Goal: Contribute content: Add original content to the website for others to see

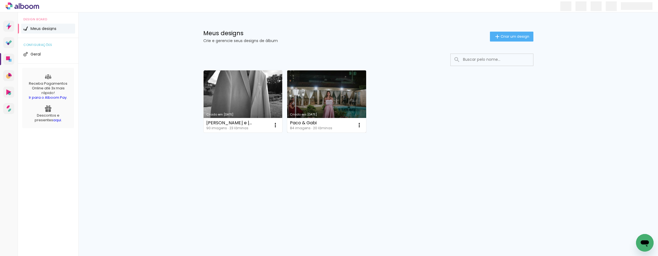
click at [315, 108] on link "Criado em [DATE]" at bounding box center [326, 101] width 79 height 62
click at [516, 38] on span "Criar um design" at bounding box center [515, 37] width 29 height 4
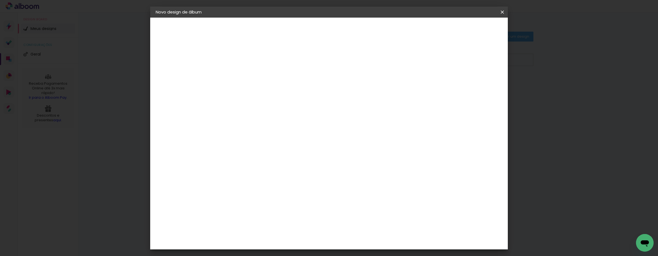
click at [246, 72] on input at bounding box center [246, 74] width 0 height 9
type input "15 Anos Ana"
type paper-input "15 Anos Ana"
click at [302, 33] on paper-button "Avançar" at bounding box center [288, 28] width 27 height 9
click at [270, 109] on paper-input-container at bounding box center [259, 105] width 59 height 12
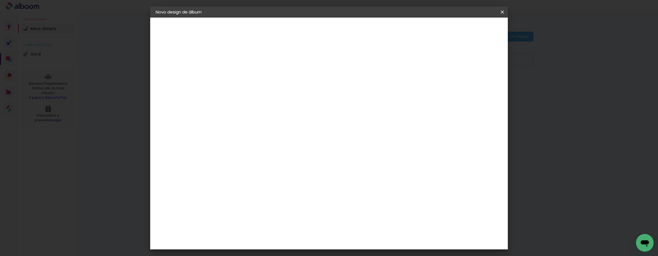
type input "luiz"
type paper-input "luiz"
click at [251, 127] on div "[PERSON_NAME]" at bounding box center [260, 124] width 37 height 4
click at [0, 0] on slot "Tamanho Livre" at bounding box center [0, 0] width 0 height 0
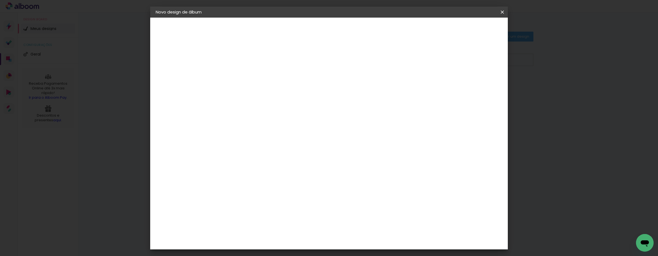
click at [337, 32] on paper-button "Avançar" at bounding box center [323, 28] width 27 height 9
click at [468, 28] on span "Iniciar design" at bounding box center [455, 29] width 25 height 4
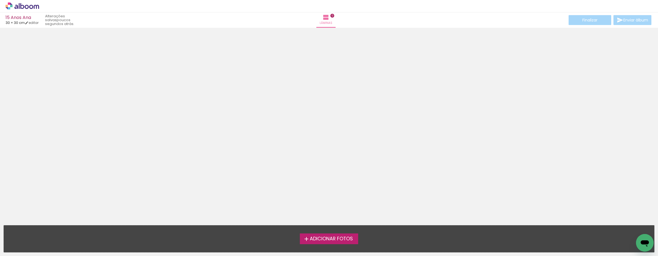
click at [322, 241] on span "Adicionar Fotos" at bounding box center [331, 239] width 43 height 5
click at [0, 0] on input "file" at bounding box center [0, 0] width 0 height 0
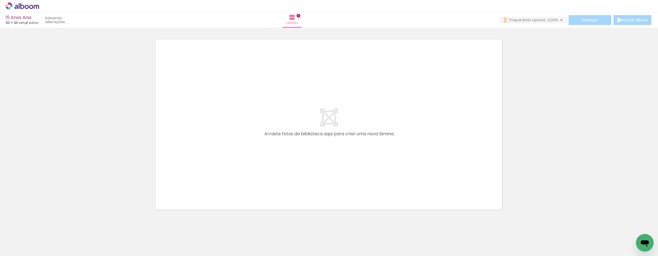
click at [558, 18] on iron-icon at bounding box center [561, 20] width 7 height 7
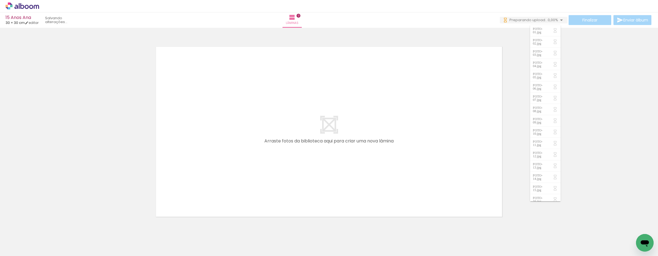
click at [572, 168] on div at bounding box center [329, 125] width 658 height 190
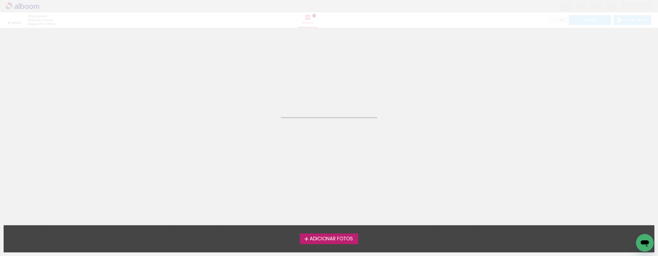
click at [353, 240] on span "Adicionar Fotos" at bounding box center [331, 239] width 43 height 5
click at [0, 0] on input "file" at bounding box center [0, 0] width 0 height 0
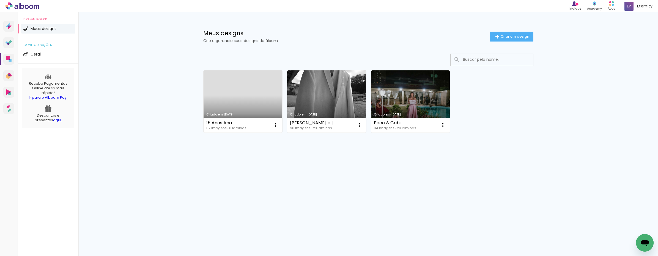
click at [225, 102] on link "Criado em [DATE]" at bounding box center [243, 101] width 79 height 62
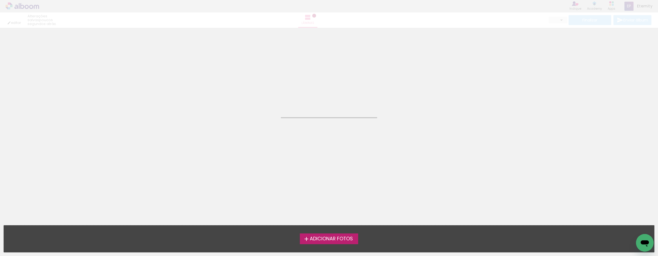
click at [325, 237] on span "Adicionar Fotos" at bounding box center [331, 239] width 43 height 5
click at [0, 0] on input "file" at bounding box center [0, 0] width 0 height 0
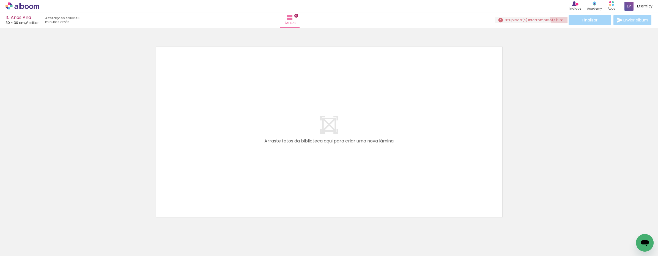
click at [560, 18] on iron-icon at bounding box center [561, 20] width 7 height 7
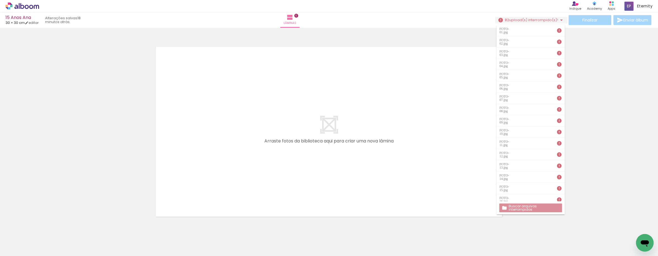
click at [0, 0] on slot "Buscar arquivos interrompidos" at bounding box center [0, 0] width 0 height 0
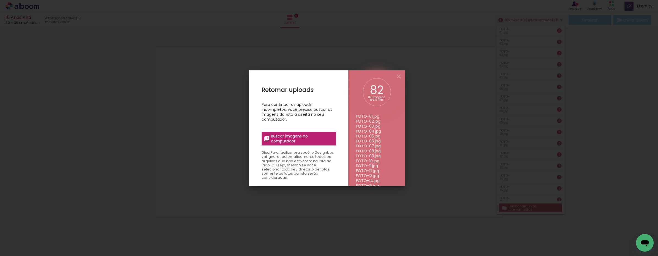
click at [301, 134] on span "Buscar imagens no computador" at bounding box center [301, 139] width 61 height 10
click at [0, 0] on input "file" at bounding box center [0, 0] width 0 height 0
click at [305, 142] on span "Buscar imagens no computador" at bounding box center [301, 139] width 61 height 10
click at [0, 0] on input "file" at bounding box center [0, 0] width 0 height 0
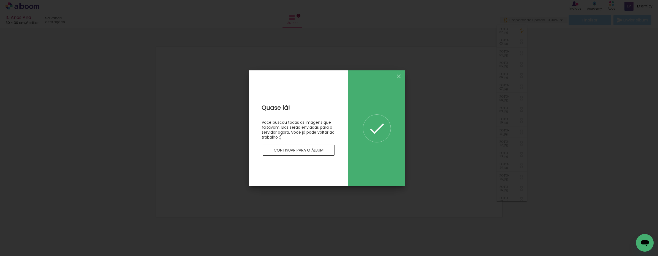
click at [0, 0] on slot "Continuar para o álbum" at bounding box center [0, 0] width 0 height 0
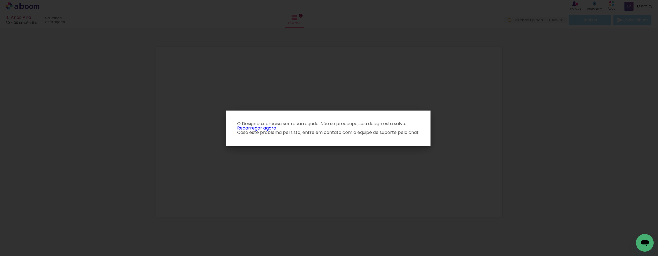
click at [270, 129] on p "O Designbox precisa ser recarregado. Não se preocupe, seu design está salvo. Re…" at bounding box center [329, 128] width 196 height 13
click at [266, 128] on link "Recarregar agora" at bounding box center [256, 128] width 39 height 6
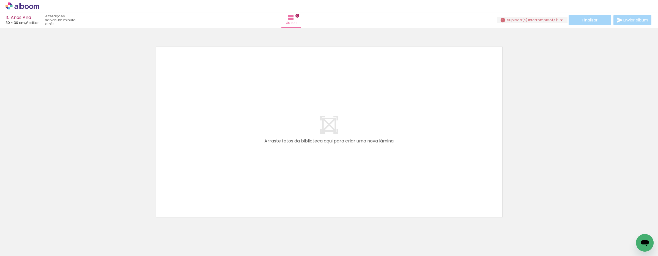
click at [558, 20] on iron-icon at bounding box center [561, 20] width 7 height 7
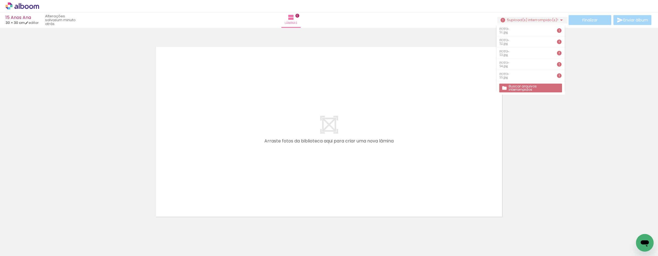
click at [0, 0] on slot "Buscar arquivos interrompidos" at bounding box center [0, 0] width 0 height 0
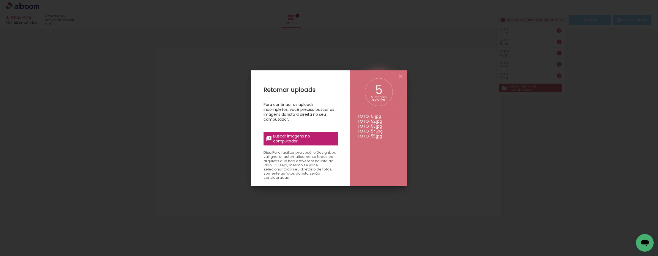
click at [301, 144] on label "Buscar imagens no computador" at bounding box center [301, 139] width 74 height 14
click at [0, 0] on input "file" at bounding box center [0, 0] width 0 height 0
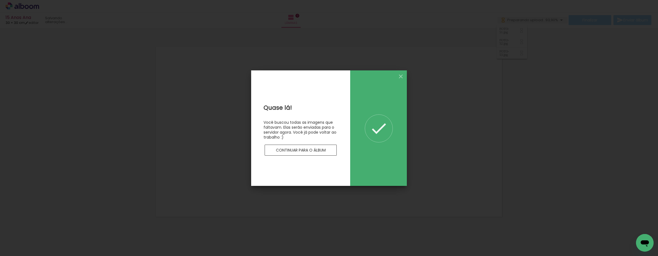
click at [0, 0] on slot "Continuar para o álbum" at bounding box center [0, 0] width 0 height 0
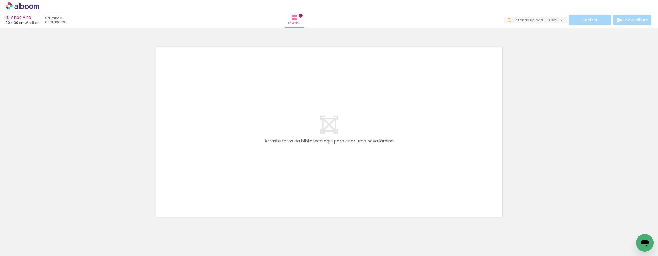
click at [560, 18] on iron-icon at bounding box center [561, 20] width 7 height 7
click at [560, 19] on iron-icon at bounding box center [561, 20] width 7 height 7
click at [560, 20] on iron-icon at bounding box center [561, 20] width 7 height 7
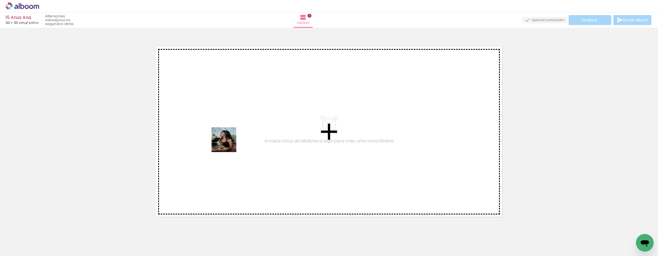
drag, startPoint x: 57, startPoint y: 239, endPoint x: 238, endPoint y: 137, distance: 207.6
click at [238, 137] on quentale-workspace at bounding box center [329, 128] width 658 height 256
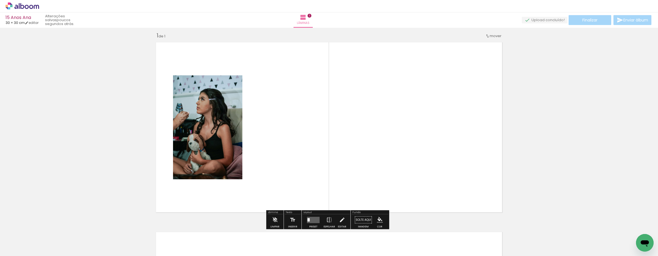
scroll to position [7, 0]
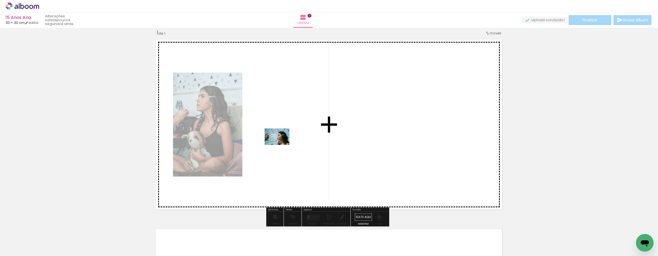
drag, startPoint x: 86, startPoint y: 238, endPoint x: 281, endPoint y: 145, distance: 216.0
click at [281, 145] on quentale-workspace at bounding box center [329, 128] width 658 height 256
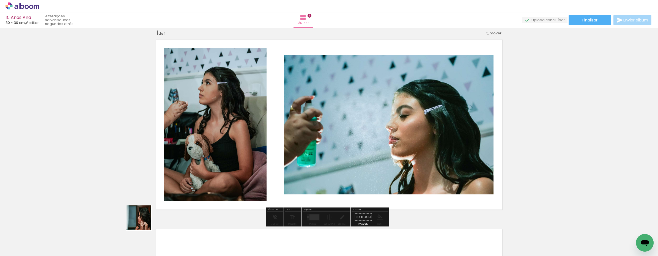
drag, startPoint x: 120, startPoint y: 241, endPoint x: 262, endPoint y: 157, distance: 164.7
click at [262, 157] on quentale-workspace at bounding box center [329, 128] width 658 height 256
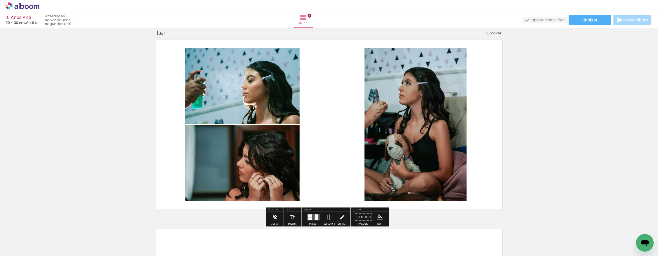
click at [311, 219] on quentale-layouter at bounding box center [313, 217] width 13 height 6
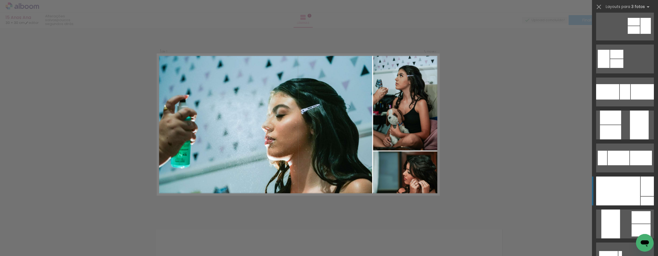
scroll to position [184, 0]
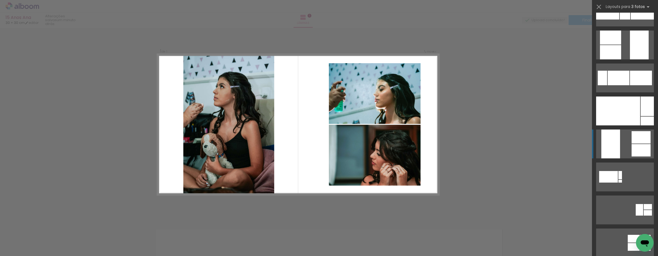
click at [632, 146] on div at bounding box center [641, 150] width 19 height 12
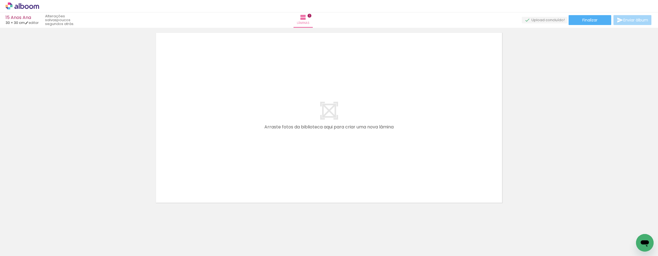
scroll to position [0, 79]
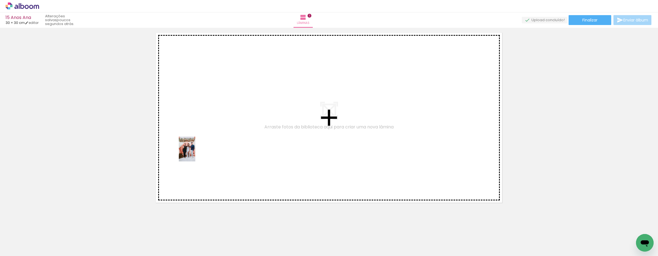
drag, startPoint x: 73, startPoint y: 243, endPoint x: 195, endPoint y: 153, distance: 151.5
click at [195, 153] on quentale-workspace at bounding box center [329, 128] width 658 height 256
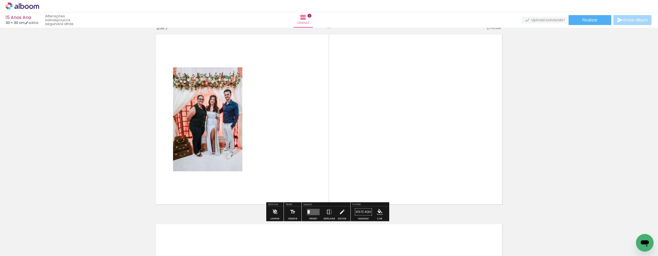
scroll to position [197, 0]
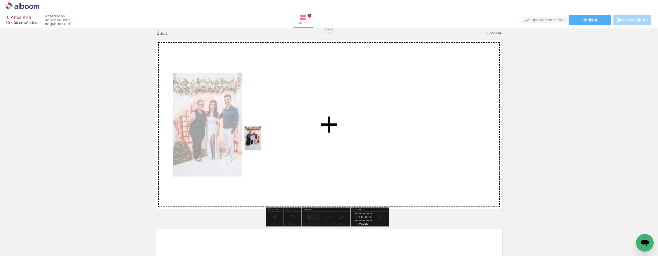
drag, startPoint x: 104, startPoint y: 237, endPoint x: 261, endPoint y: 142, distance: 183.3
click at [261, 142] on quentale-workspace at bounding box center [329, 128] width 658 height 256
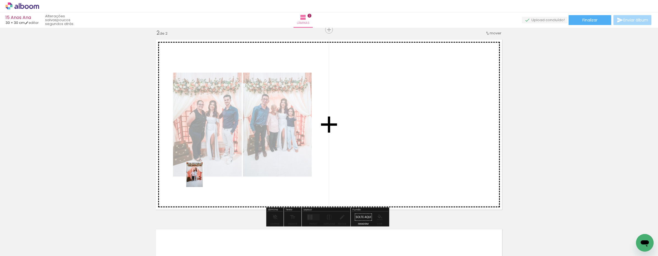
drag, startPoint x: 127, startPoint y: 239, endPoint x: 203, endPoint y: 179, distance: 97.1
click at [203, 179] on quentale-workspace at bounding box center [329, 128] width 658 height 256
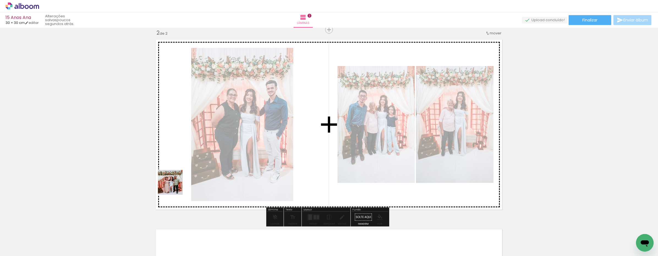
drag, startPoint x: 159, startPoint y: 243, endPoint x: 175, endPoint y: 182, distance: 63.3
click at [175, 182] on quentale-workspace at bounding box center [329, 128] width 658 height 256
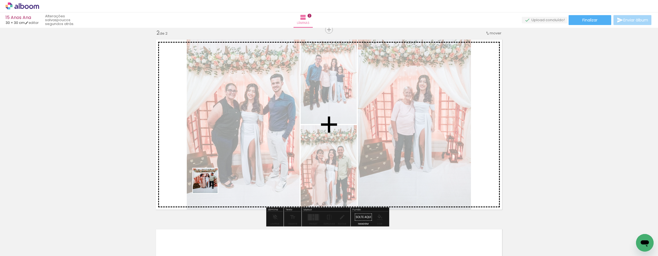
drag, startPoint x: 199, startPoint y: 233, endPoint x: 209, endPoint y: 185, distance: 49.1
click at [209, 185] on quentale-workspace at bounding box center [329, 128] width 658 height 256
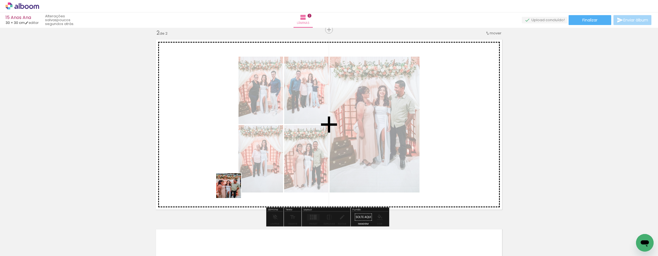
drag, startPoint x: 226, startPoint y: 242, endPoint x: 233, endPoint y: 179, distance: 64.0
click at [233, 179] on quentale-workspace at bounding box center [329, 128] width 658 height 256
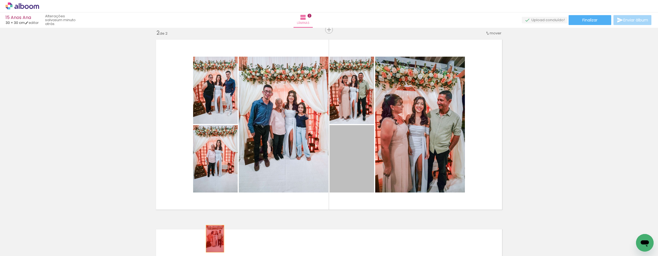
drag, startPoint x: 346, startPoint y: 164, endPoint x: 213, endPoint y: 239, distance: 152.6
click at [213, 239] on quentale-workspace at bounding box center [329, 128] width 658 height 256
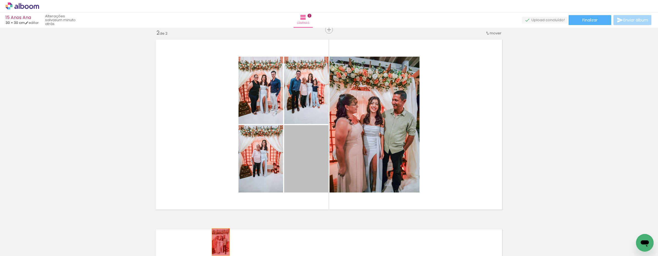
drag, startPoint x: 319, startPoint y: 165, endPoint x: 219, endPoint y: 242, distance: 126.2
click at [219, 242] on quentale-workspace at bounding box center [329, 128] width 658 height 256
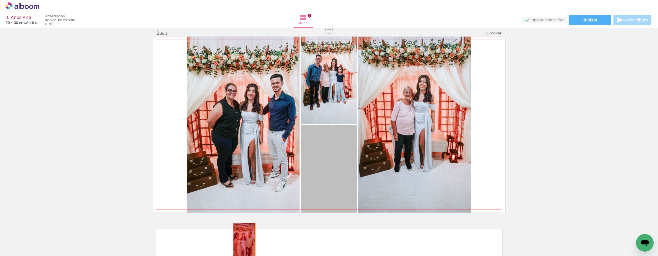
drag, startPoint x: 331, startPoint y: 158, endPoint x: 242, endPoint y: 240, distance: 121.3
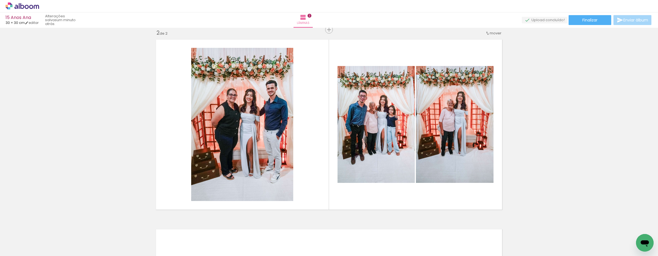
click at [290, 236] on div at bounding box center [284, 237] width 18 height 27
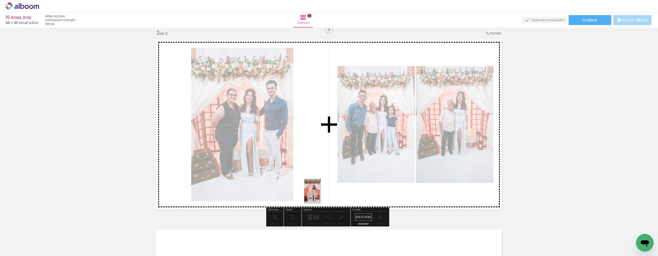
drag, startPoint x: 257, startPoint y: 239, endPoint x: 321, endPoint y: 195, distance: 77.1
click at [321, 195] on quentale-workspace at bounding box center [329, 128] width 658 height 256
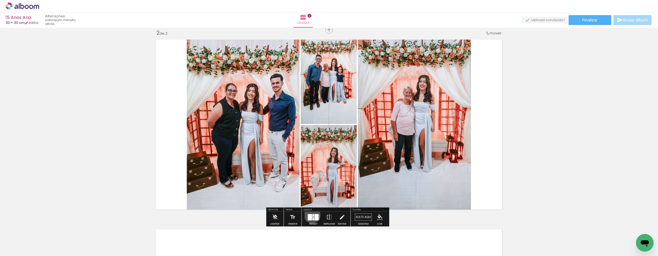
click at [313, 215] on div at bounding box center [314, 215] width 2 height 3
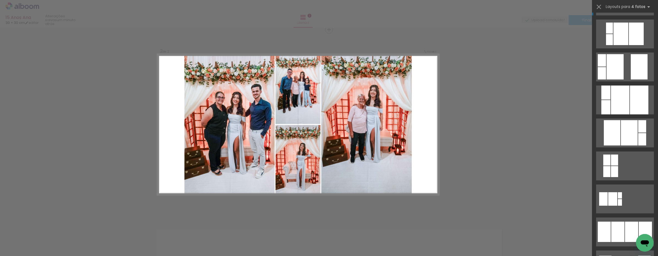
scroll to position [205, 0]
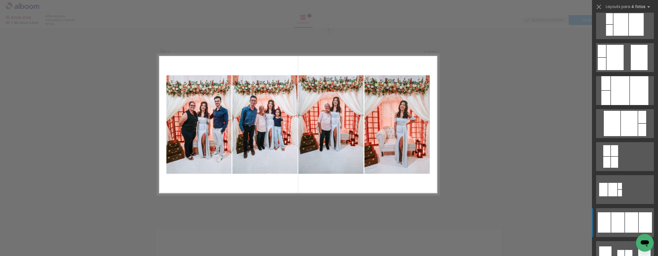
click at [616, 217] on div at bounding box center [617, 222] width 13 height 20
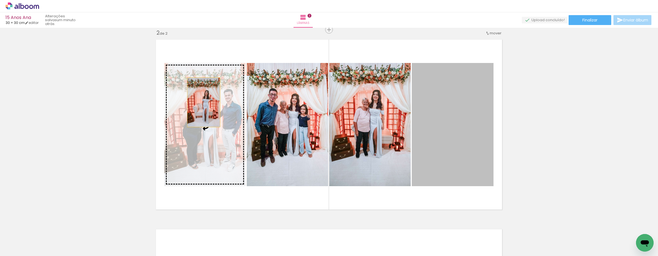
drag, startPoint x: 456, startPoint y: 125, endPoint x: 202, endPoint y: 102, distance: 255.2
click at [0, 0] on slot at bounding box center [0, 0] width 0 height 0
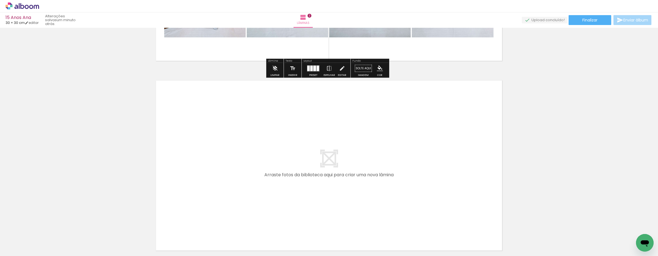
scroll to position [349, 0]
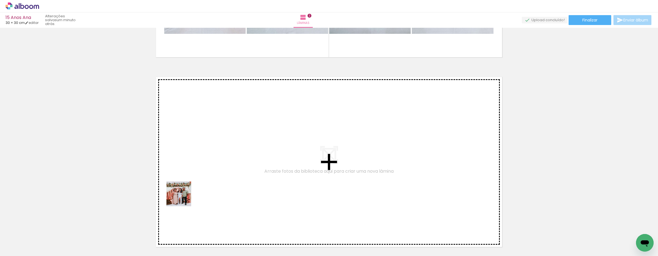
drag, startPoint x: 162, startPoint y: 240, endPoint x: 183, endPoint y: 198, distance: 46.4
click at [183, 198] on quentale-workspace at bounding box center [329, 128] width 658 height 256
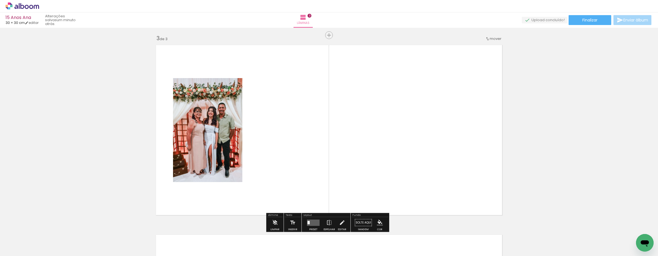
scroll to position [387, 0]
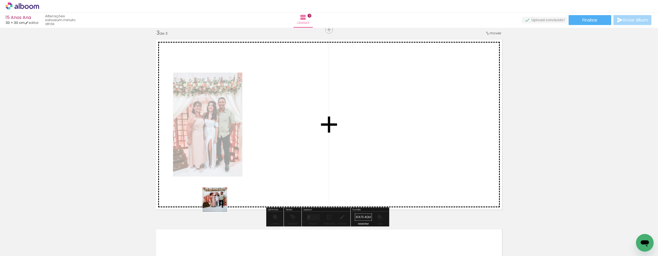
drag, startPoint x: 193, startPoint y: 248, endPoint x: 219, endPoint y: 204, distance: 50.9
click at [219, 204] on quentale-workspace at bounding box center [329, 128] width 658 height 256
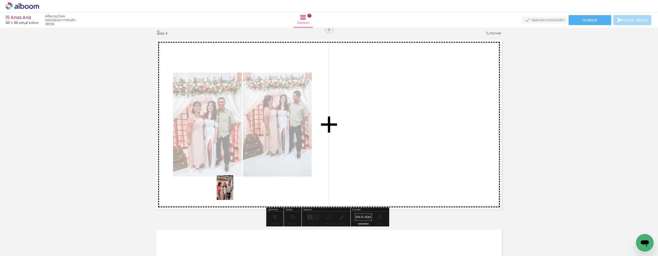
drag, startPoint x: 223, startPoint y: 239, endPoint x: 233, endPoint y: 192, distance: 48.8
click at [233, 192] on quentale-workspace at bounding box center [329, 128] width 658 height 256
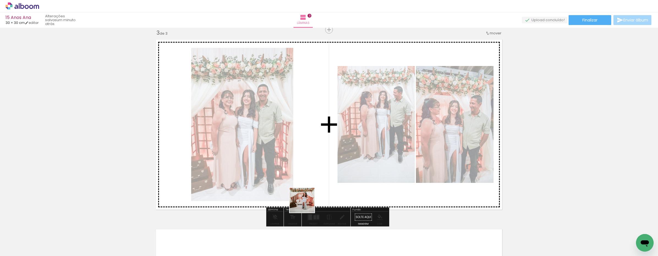
drag, startPoint x: 316, startPoint y: 246, endPoint x: 306, endPoint y: 204, distance: 42.4
click at [306, 204] on quentale-workspace at bounding box center [329, 128] width 658 height 256
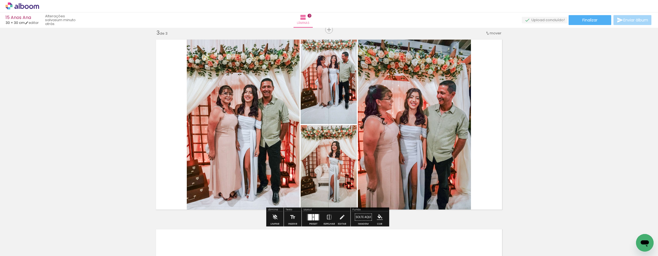
click at [315, 218] on div at bounding box center [317, 217] width 4 height 6
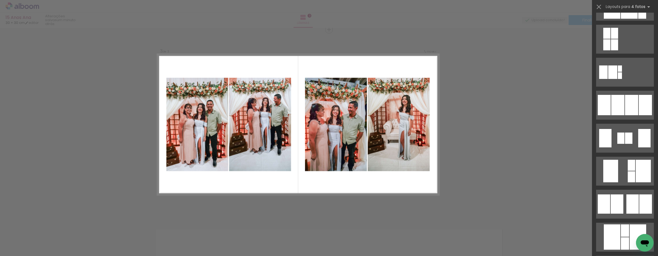
scroll to position [329, 0]
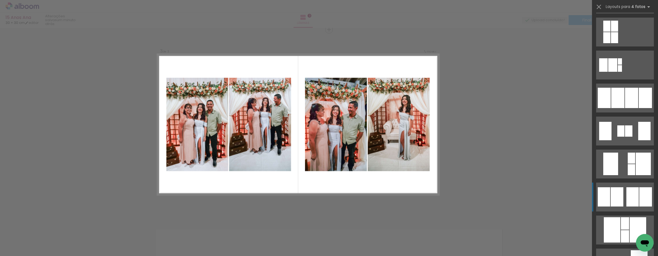
click at [632, 191] on div at bounding box center [632, 196] width 12 height 19
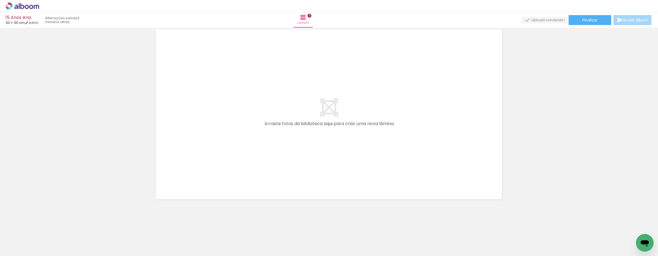
scroll to position [583, 0]
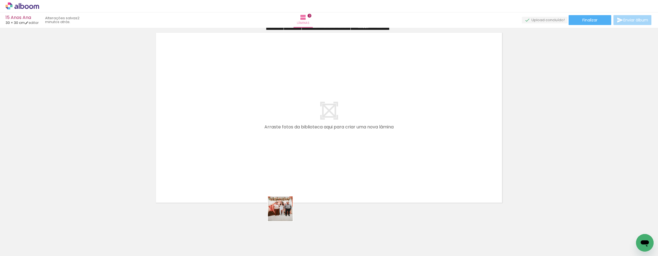
drag, startPoint x: 291, startPoint y: 244, endPoint x: 306, endPoint y: 210, distance: 36.7
click at [283, 205] on quentale-workspace at bounding box center [329, 128] width 658 height 256
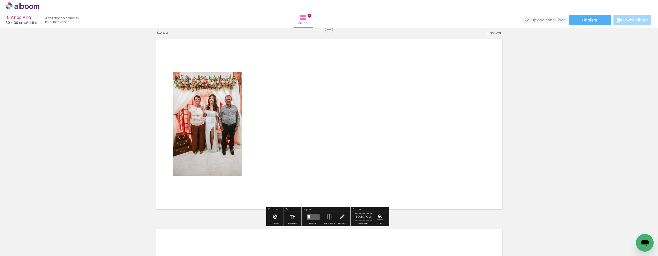
scroll to position [577, 0]
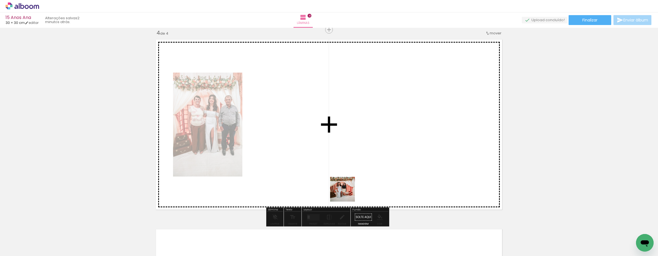
drag, startPoint x: 355, startPoint y: 246, endPoint x: 347, endPoint y: 193, distance: 53.2
click at [347, 193] on quentale-workspace at bounding box center [329, 128] width 658 height 256
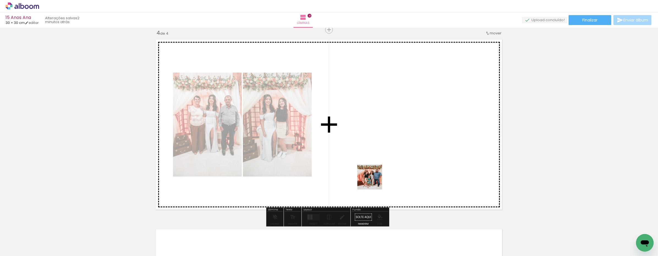
drag, startPoint x: 377, startPoint y: 240, endPoint x: 383, endPoint y: 194, distance: 45.6
click at [374, 178] on quentale-workspace at bounding box center [329, 128] width 658 height 256
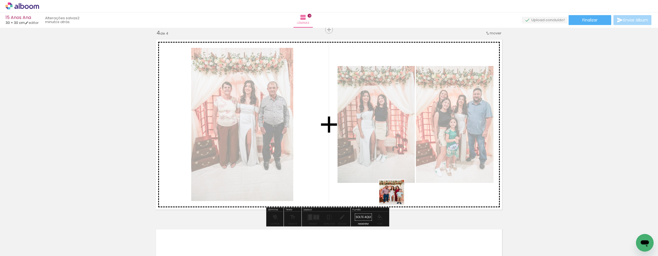
drag, startPoint x: 409, startPoint y: 248, endPoint x: 393, endPoint y: 186, distance: 63.3
click at [393, 186] on quentale-workspace at bounding box center [329, 128] width 658 height 256
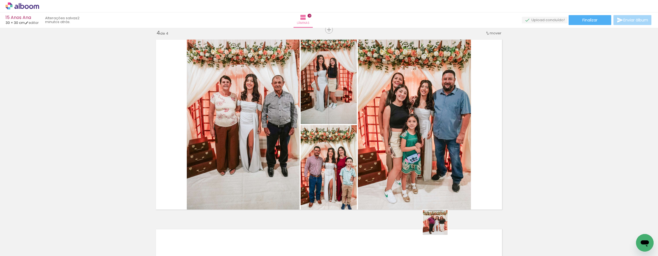
drag, startPoint x: 441, startPoint y: 241, endPoint x: 416, endPoint y: 194, distance: 53.9
click at [416, 194] on quentale-workspace at bounding box center [329, 128] width 658 height 256
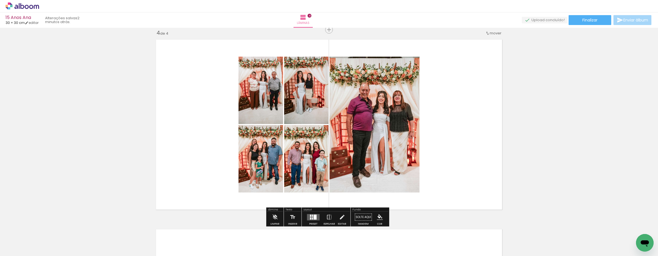
click at [314, 217] on div at bounding box center [315, 217] width 3 height 5
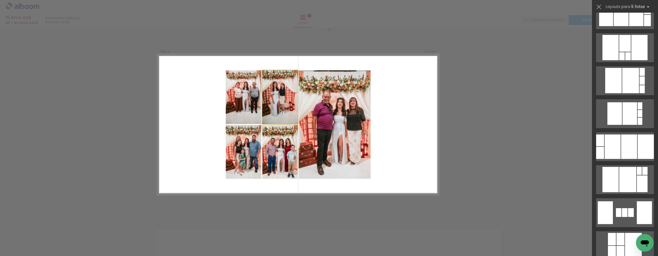
scroll to position [0, 0]
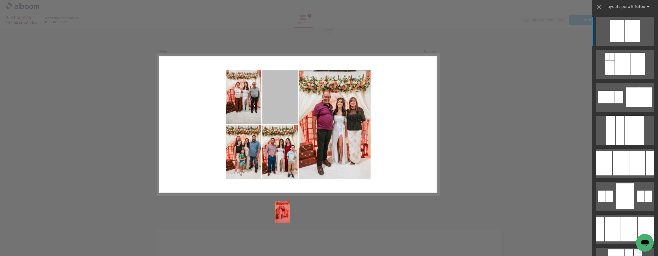
drag, startPoint x: 275, startPoint y: 104, endPoint x: 284, endPoint y: 252, distance: 148.8
click at [284, 252] on quentale-workspace at bounding box center [329, 128] width 658 height 256
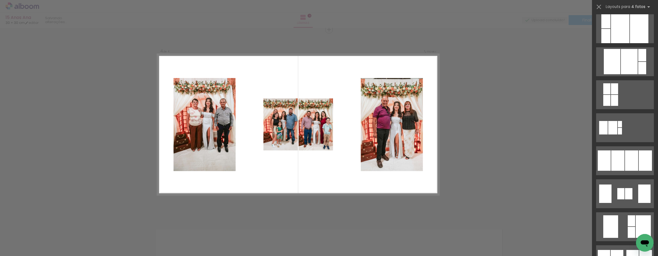
scroll to position [295, 0]
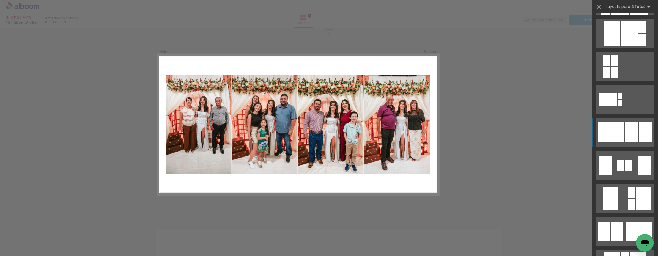
click at [631, 125] on div at bounding box center [631, 132] width 13 height 20
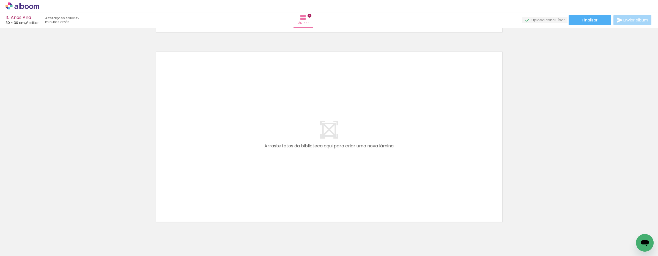
scroll to position [758, 0]
drag, startPoint x: 349, startPoint y: 242, endPoint x: 347, endPoint y: 199, distance: 42.2
click at [347, 199] on quentale-workspace at bounding box center [329, 128] width 658 height 256
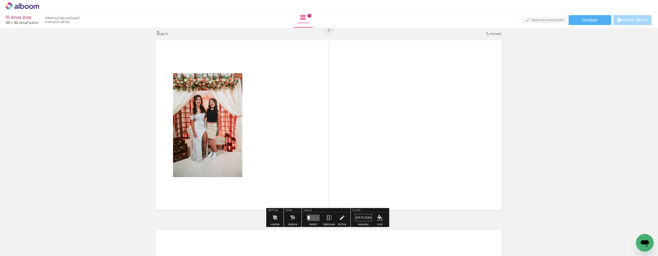
scroll to position [766, 0]
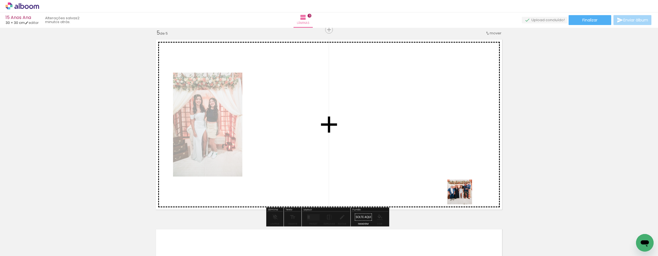
drag, startPoint x: 477, startPoint y: 241, endPoint x: 464, endPoint y: 196, distance: 46.6
click at [464, 196] on quentale-workspace at bounding box center [329, 128] width 658 height 256
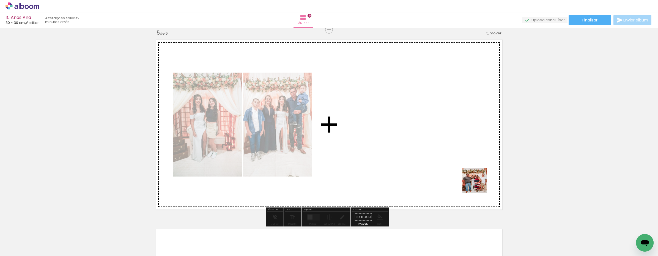
drag, startPoint x: 508, startPoint y: 238, endPoint x: 479, endPoint y: 185, distance: 60.7
click at [479, 185] on quentale-workspace at bounding box center [329, 128] width 658 height 256
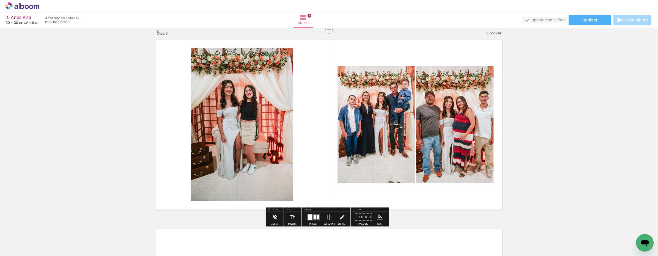
drag, startPoint x: 538, startPoint y: 242, endPoint x: 447, endPoint y: 179, distance: 110.7
click at [447, 179] on quentale-workspace at bounding box center [329, 128] width 658 height 256
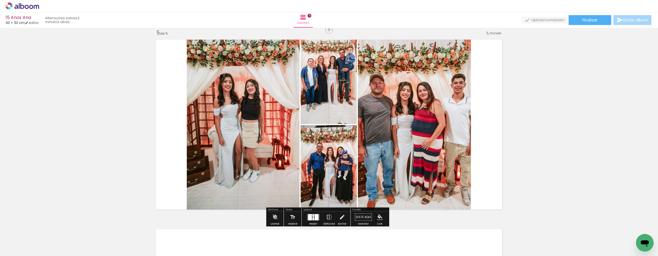
click at [313, 220] on div at bounding box center [313, 217] width 15 height 11
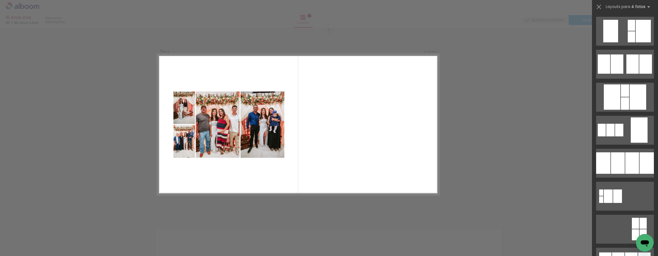
scroll to position [434, 0]
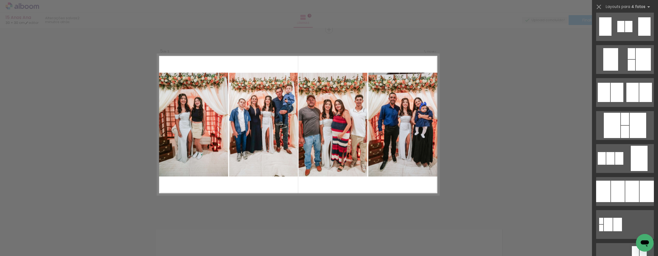
click at [619, 186] on div at bounding box center [618, 191] width 14 height 21
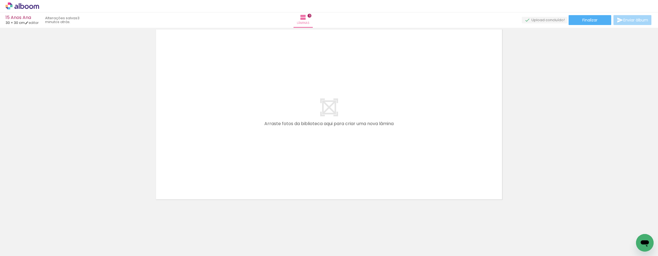
scroll to position [0, 492]
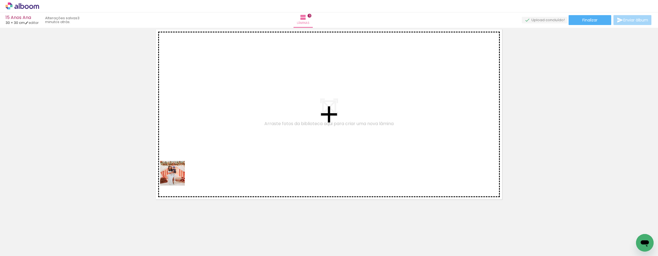
drag, startPoint x: 154, startPoint y: 237, endPoint x: 186, endPoint y: 197, distance: 51.6
click at [179, 173] on quentale-workspace at bounding box center [329, 128] width 658 height 256
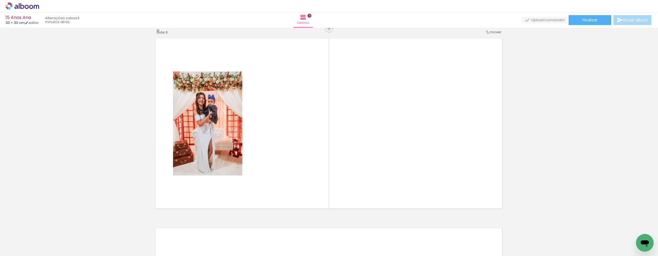
scroll to position [956, 0]
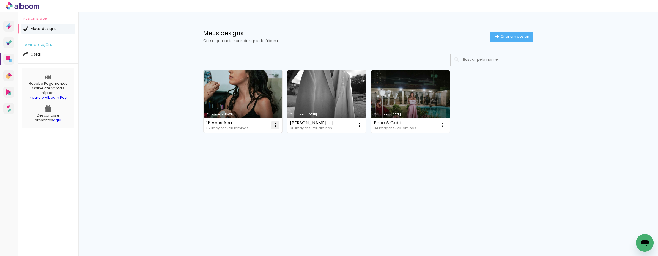
click at [275, 126] on iron-icon at bounding box center [275, 125] width 7 height 7
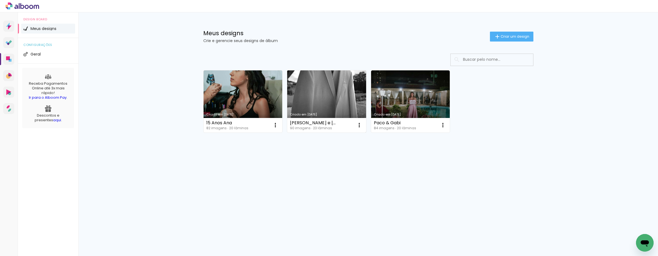
click at [305, 85] on link "Criado em [DATE]" at bounding box center [326, 101] width 79 height 62
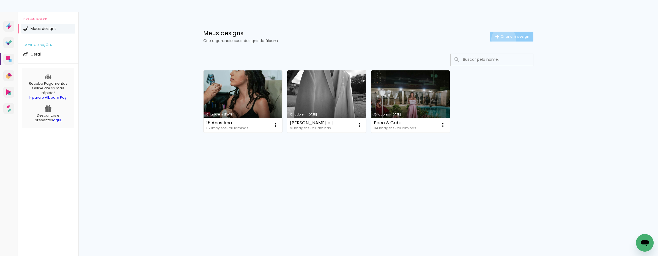
click at [503, 39] on paper-button "Criar um design" at bounding box center [511, 37] width 43 height 10
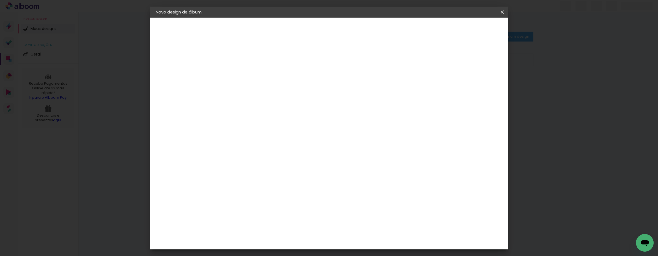
click at [246, 76] on input at bounding box center [246, 74] width 0 height 9
type input "15 anos Duda"
type paper-input "15 anos Duda"
click at [0, 0] on slot "Avançar" at bounding box center [0, 0] width 0 height 0
click at [254, 87] on input "[GEOGRAPHIC_DATA]" at bounding box center [257, 87] width 51 height 7
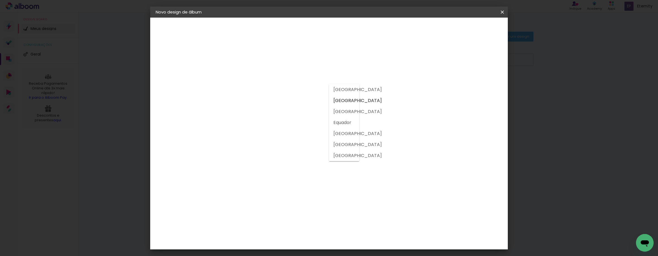
click at [259, 104] on input at bounding box center [260, 104] width 56 height 7
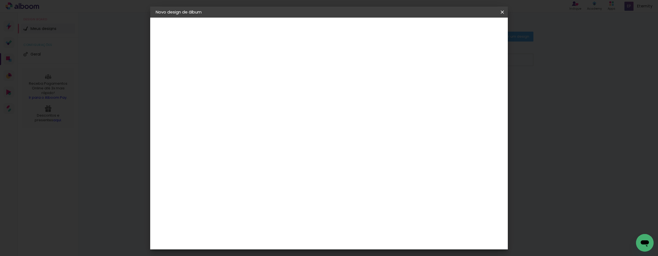
click at [259, 104] on input at bounding box center [260, 104] width 56 height 7
type input "[PERSON_NAME]"
type paper-input "[PERSON_NAME]"
click at [251, 124] on div "[PERSON_NAME]" at bounding box center [260, 124] width 37 height 4
click at [0, 0] on slot "Avançar" at bounding box center [0, 0] width 0 height 0
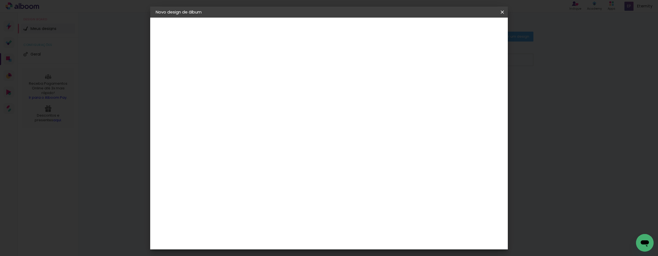
click at [267, 92] on input "text" at bounding box center [256, 96] width 21 height 9
click at [0, 0] on slot "Encadernados" at bounding box center [0, 0] width 0 height 0
type input "Encadernados"
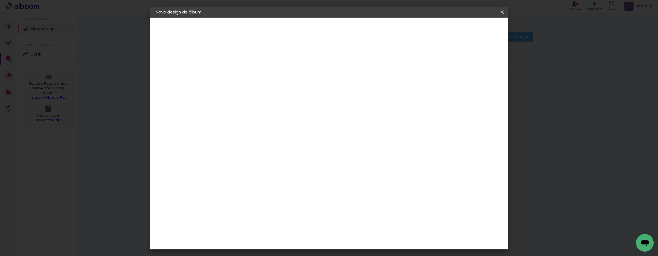
click at [283, 128] on span "30 x 60" at bounding box center [270, 133] width 26 height 11
click at [0, 0] on slot "Avançar" at bounding box center [0, 0] width 0 height 0
click at [468, 28] on span "Iniciar design" at bounding box center [455, 29] width 25 height 4
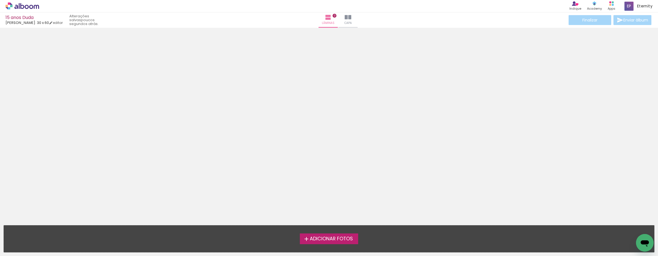
click at [338, 240] on span "Adicionar Fotos" at bounding box center [331, 239] width 43 height 5
click at [0, 0] on input "file" at bounding box center [0, 0] width 0 height 0
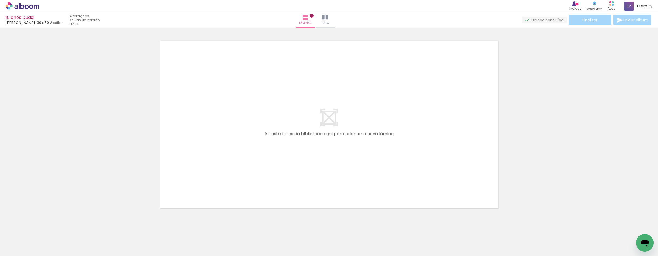
scroll to position [0, 957]
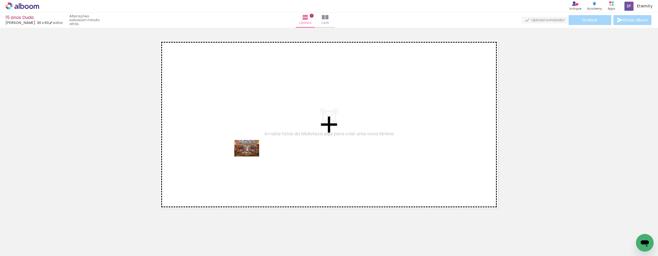
drag, startPoint x: 180, startPoint y: 237, endPoint x: 251, endPoint y: 156, distance: 108.4
click at [251, 156] on quentale-workspace at bounding box center [329, 128] width 658 height 256
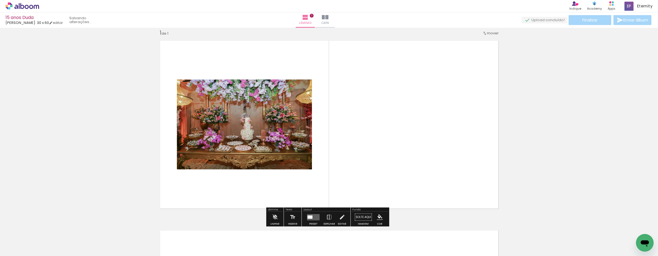
scroll to position [7, 0]
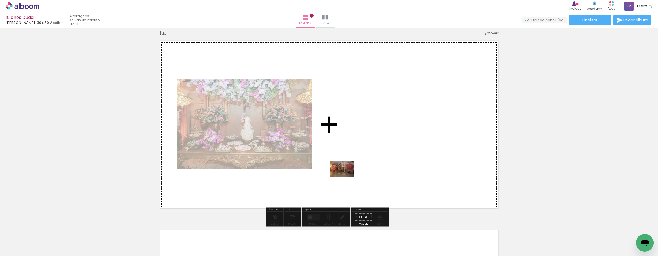
drag, startPoint x: 214, startPoint y: 239, endPoint x: 354, endPoint y: 174, distance: 154.1
click at [354, 174] on quentale-workspace at bounding box center [329, 128] width 658 height 256
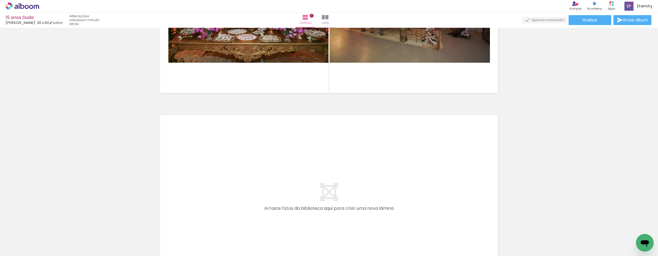
scroll to position [130, 0]
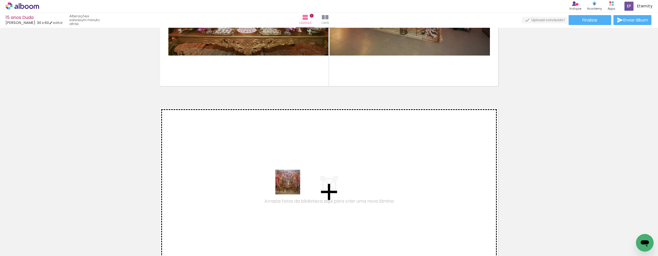
drag, startPoint x: 303, startPoint y: 241, endPoint x: 292, endPoint y: 183, distance: 58.5
click at [292, 183] on quentale-workspace at bounding box center [329, 128] width 658 height 256
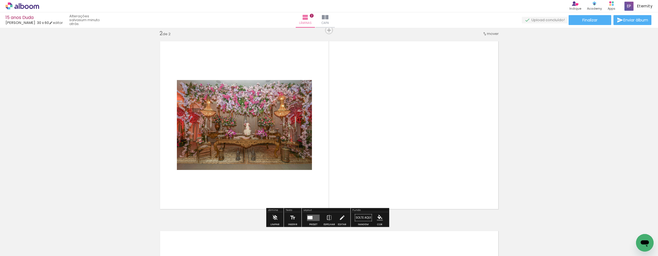
scroll to position [197, 0]
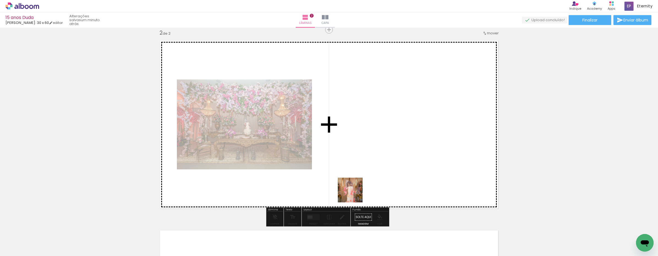
drag, startPoint x: 341, startPoint y: 243, endPoint x: 360, endPoint y: 184, distance: 61.4
click at [360, 184] on quentale-workspace at bounding box center [329, 128] width 658 height 256
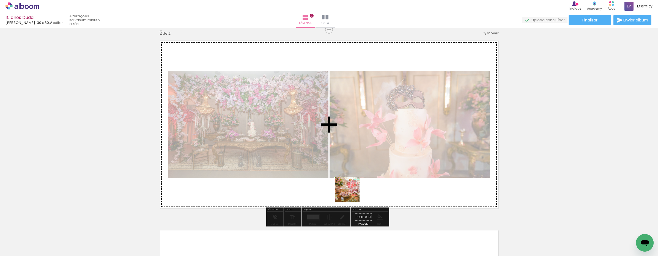
drag, startPoint x: 366, startPoint y: 242, endPoint x: 347, endPoint y: 180, distance: 65.0
click at [347, 180] on quentale-workspace at bounding box center [329, 128] width 658 height 256
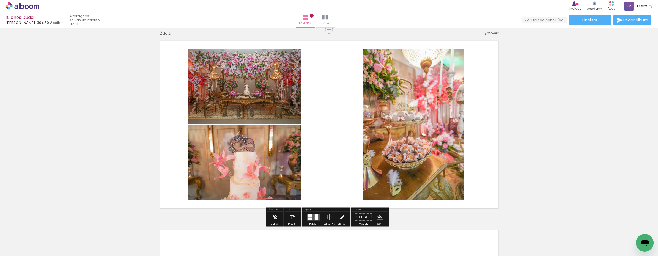
click at [263, 108] on quentale-photo at bounding box center [244, 86] width 113 height 75
click at [564, 128] on div "Inserir lâmina 1 de 2 Inserir lâmina 2 de 2" at bounding box center [329, 118] width 658 height 570
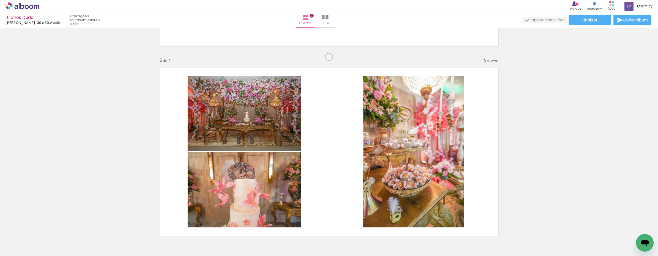
scroll to position [198, 0]
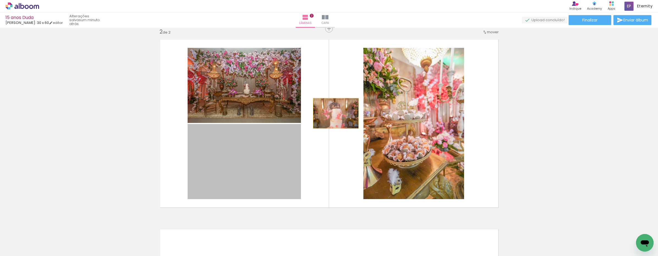
drag, startPoint x: 262, startPoint y: 181, endPoint x: 334, endPoint y: 113, distance: 98.7
click at [334, 113] on quentale-layouter at bounding box center [329, 123] width 346 height 176
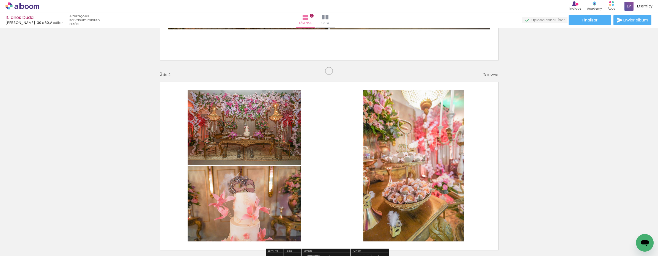
scroll to position [145, 0]
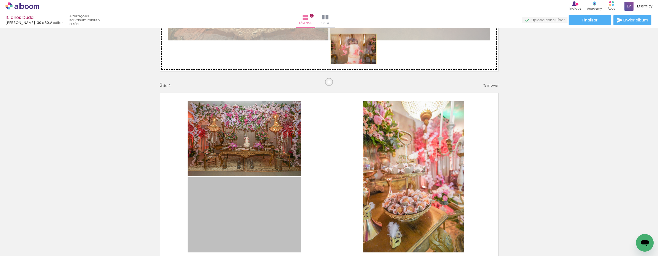
drag, startPoint x: 267, startPoint y: 209, endPoint x: 352, endPoint y: 45, distance: 184.9
click at [352, 45] on div "Inserir lâmina 1 de 2 Inserir lâmina 2 de 2" at bounding box center [329, 170] width 658 height 570
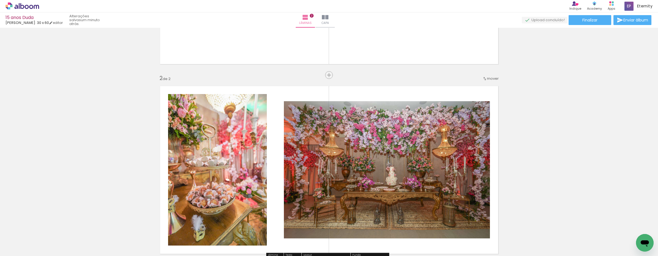
scroll to position [155, 0]
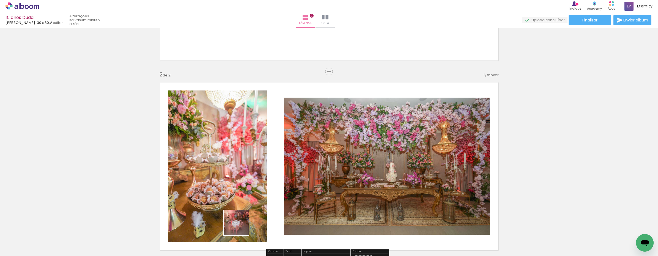
drag, startPoint x: 238, startPoint y: 237, endPoint x: 243, endPoint y: 208, distance: 29.9
click at [245, 194] on quentale-workspace at bounding box center [329, 128] width 658 height 256
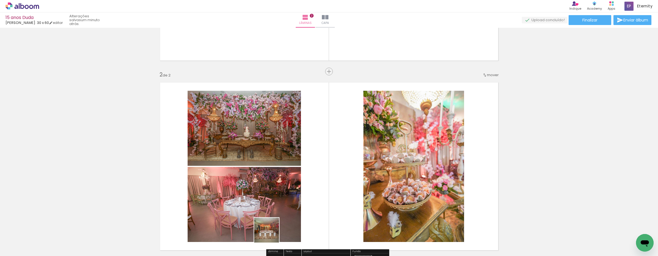
drag, startPoint x: 269, startPoint y: 239, endPoint x: 283, endPoint y: 190, distance: 50.6
click at [283, 190] on quentale-workspace at bounding box center [329, 128] width 658 height 256
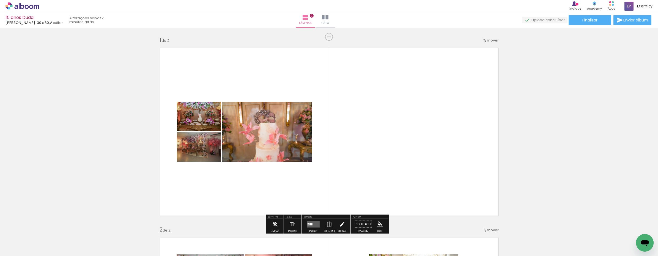
scroll to position [22, 0]
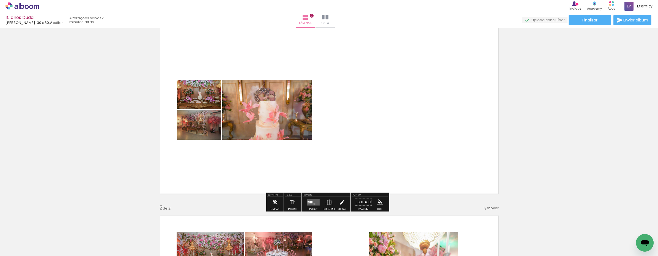
click at [313, 204] on quentale-layouter at bounding box center [313, 202] width 13 height 6
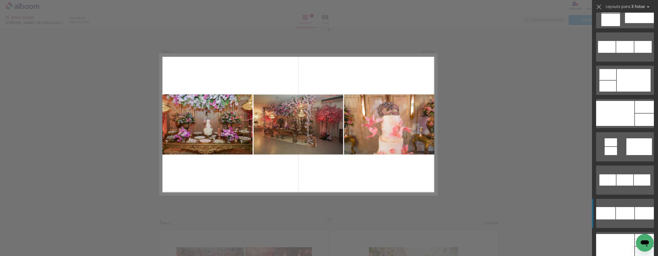
scroll to position [635, 0]
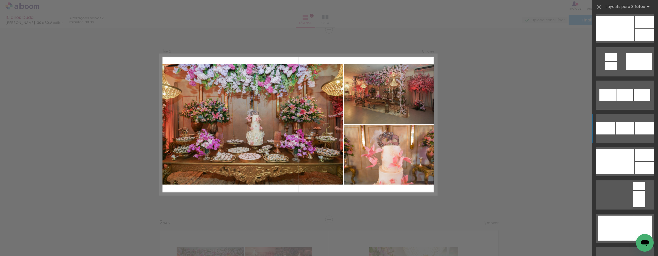
click at [617, 169] on div at bounding box center [615, 161] width 38 height 25
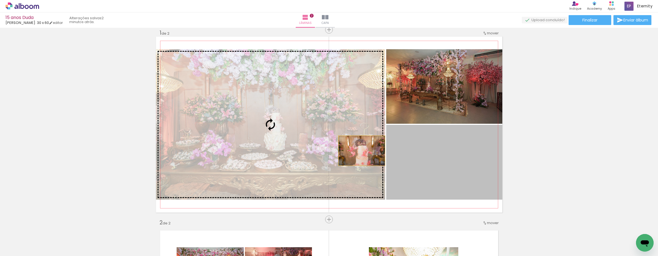
drag, startPoint x: 447, startPoint y: 165, endPoint x: 287, endPoint y: 135, distance: 162.0
click at [0, 0] on slot at bounding box center [0, 0] width 0 height 0
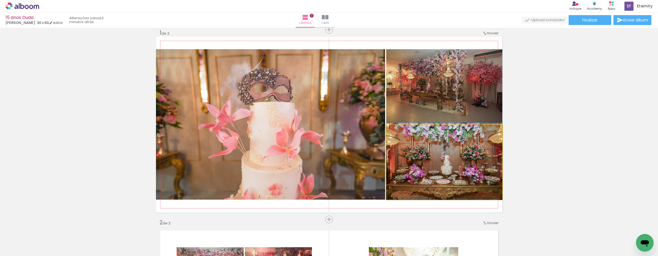
drag, startPoint x: 439, startPoint y: 171, endPoint x: 285, endPoint y: 143, distance: 156.7
click at [0, 0] on slot at bounding box center [0, 0] width 0 height 0
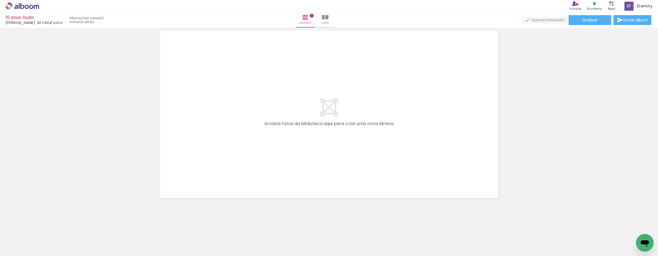
scroll to position [0, 346]
drag, startPoint x: 346, startPoint y: 170, endPoint x: 336, endPoint y: 190, distance: 22.5
click at [336, 190] on quentale-layouter at bounding box center [329, 114] width 346 height 176
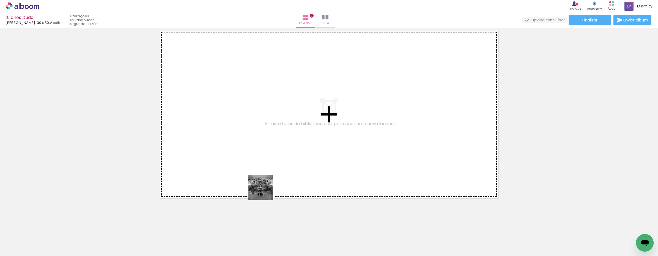
drag, startPoint x: 253, startPoint y: 243, endPoint x: 266, endPoint y: 186, distance: 58.8
click at [266, 186] on quentale-workspace at bounding box center [329, 128] width 658 height 256
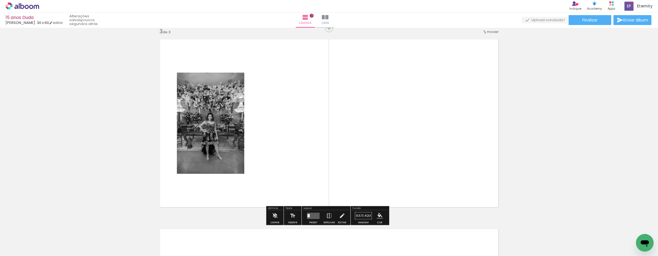
scroll to position [387, 0]
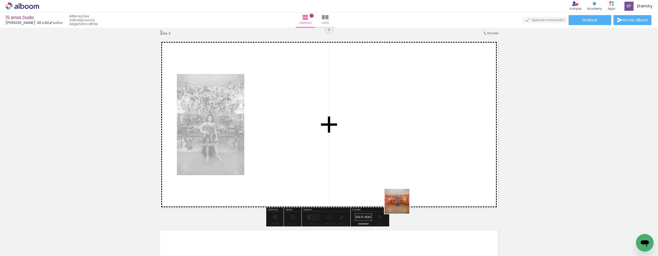
drag, startPoint x: 411, startPoint y: 241, endPoint x: 398, endPoint y: 192, distance: 50.7
click at [398, 192] on quentale-workspace at bounding box center [329, 128] width 658 height 256
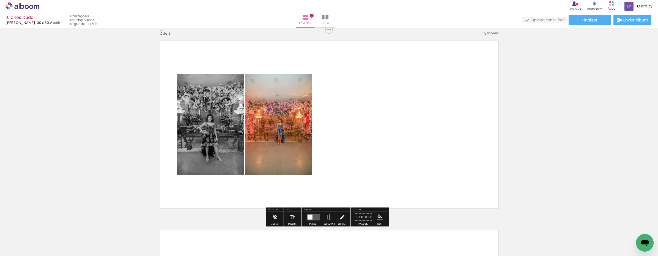
click at [312, 216] on quentale-layouter at bounding box center [313, 217] width 13 height 6
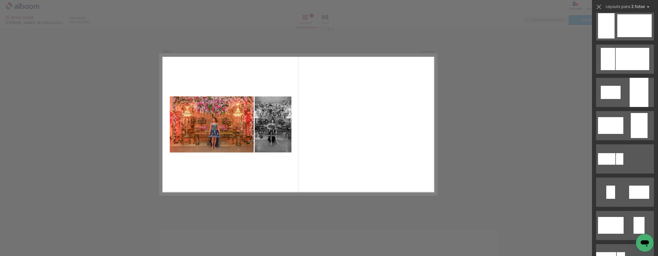
scroll to position [843, 0]
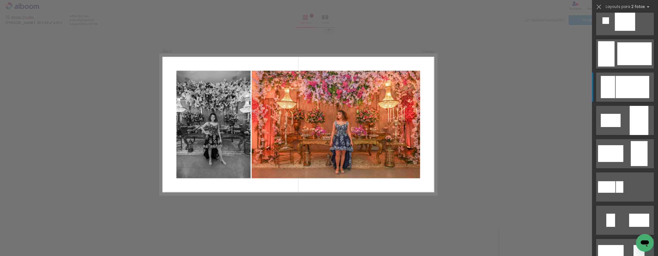
click at [634, 80] on div at bounding box center [633, 87] width 34 height 22
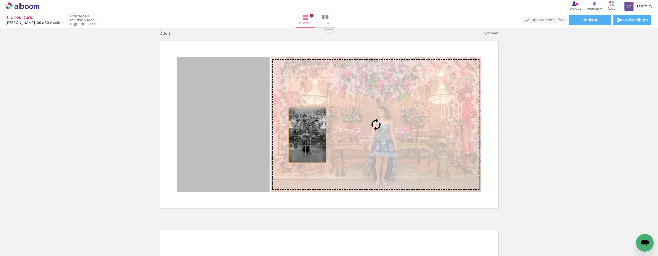
drag, startPoint x: 218, startPoint y: 139, endPoint x: 305, endPoint y: 136, distance: 87.5
click at [0, 0] on slot at bounding box center [0, 0] width 0 height 0
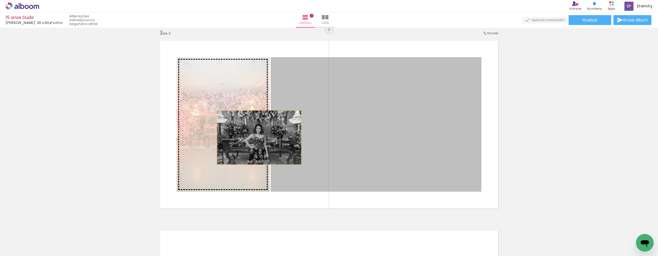
drag, startPoint x: 323, startPoint y: 138, endPoint x: 257, endPoint y: 138, distance: 66.0
click at [0, 0] on slot at bounding box center [0, 0] width 0 height 0
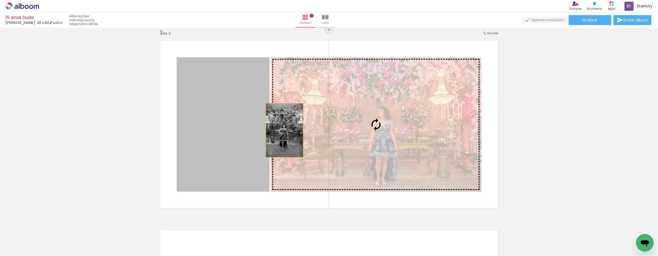
drag, startPoint x: 239, startPoint y: 136, endPoint x: 282, endPoint y: 130, distance: 43.2
click at [0, 0] on slot at bounding box center [0, 0] width 0 height 0
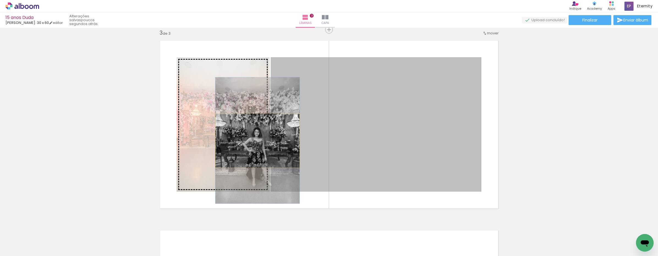
drag, startPoint x: 301, startPoint y: 142, endPoint x: 255, endPoint y: 141, distance: 46.0
click at [0, 0] on slot at bounding box center [0, 0] width 0 height 0
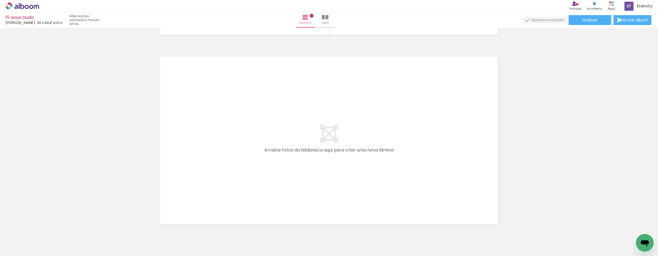
scroll to position [587, 0]
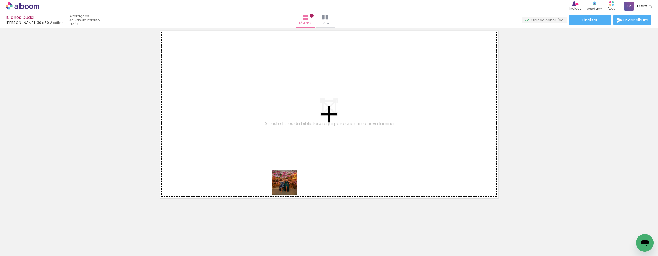
drag, startPoint x: 294, startPoint y: 242, endPoint x: 289, endPoint y: 177, distance: 64.6
click at [289, 176] on quentale-workspace at bounding box center [329, 128] width 658 height 256
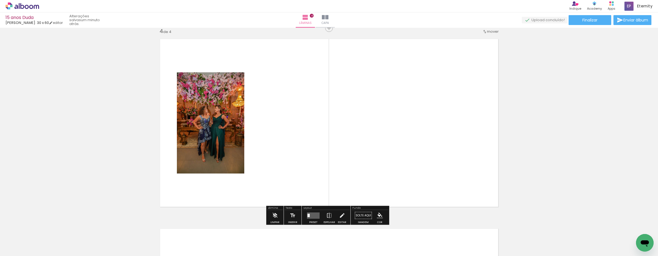
scroll to position [577, 0]
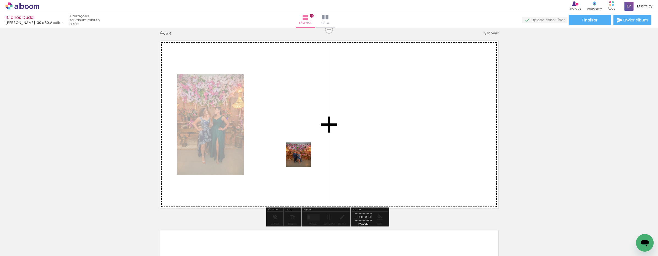
drag, startPoint x: 322, startPoint y: 235, endPoint x: 303, endPoint y: 159, distance: 78.3
click at [303, 159] on quentale-workspace at bounding box center [329, 128] width 658 height 256
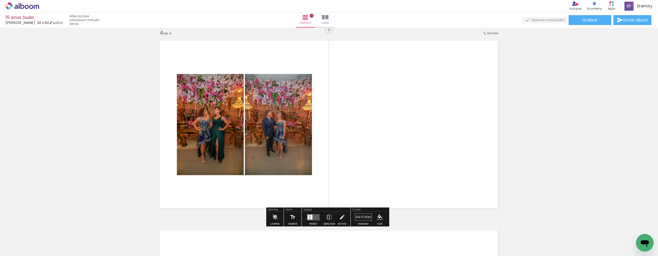
drag, startPoint x: 347, startPoint y: 242, endPoint x: 345, endPoint y: 189, distance: 52.8
click at [344, 181] on quentale-workspace at bounding box center [329, 128] width 658 height 256
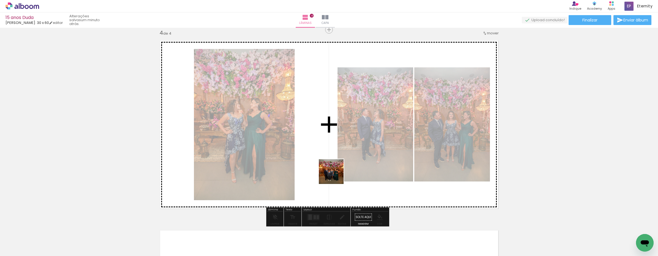
drag, startPoint x: 379, startPoint y: 249, endPoint x: 335, endPoint y: 173, distance: 87.5
click at [335, 173] on quentale-workspace at bounding box center [329, 128] width 658 height 256
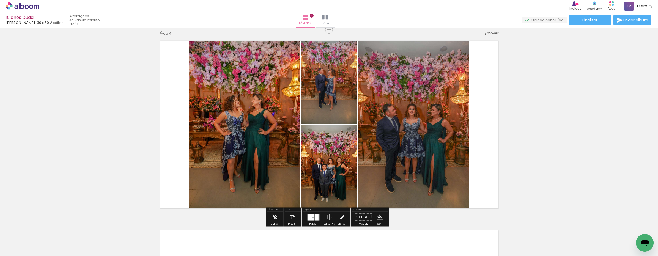
click at [317, 218] on quentale-layouter at bounding box center [313, 217] width 13 height 6
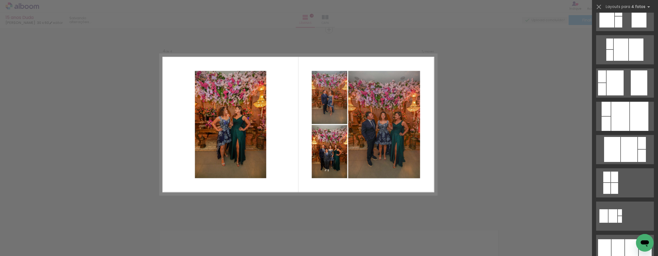
scroll to position [390, 0]
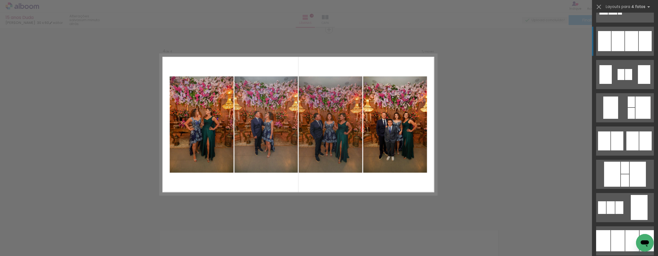
click at [626, 36] on div at bounding box center [631, 41] width 13 height 20
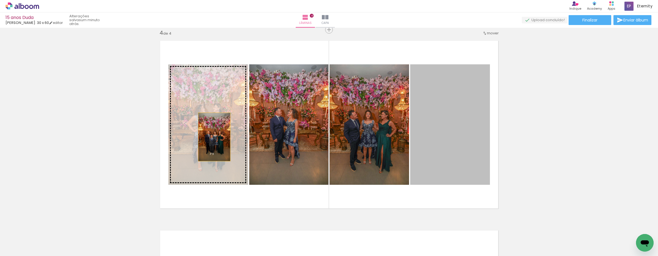
drag, startPoint x: 447, startPoint y: 135, endPoint x: 212, endPoint y: 137, distance: 235.2
click at [0, 0] on slot at bounding box center [0, 0] width 0 height 0
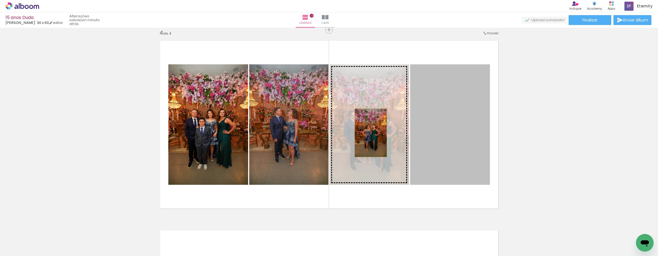
drag, startPoint x: 434, startPoint y: 133, endPoint x: 369, endPoint y: 133, distance: 65.2
click at [0, 0] on slot at bounding box center [0, 0] width 0 height 0
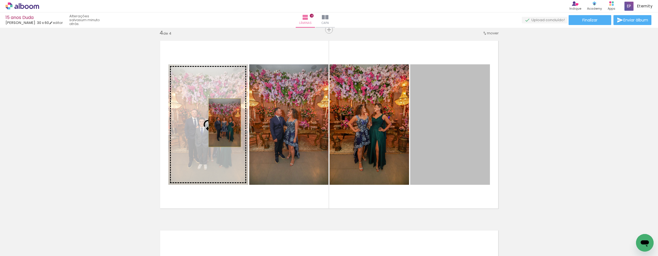
drag, startPoint x: 457, startPoint y: 133, endPoint x: 223, endPoint y: 123, distance: 234.4
click at [0, 0] on slot at bounding box center [0, 0] width 0 height 0
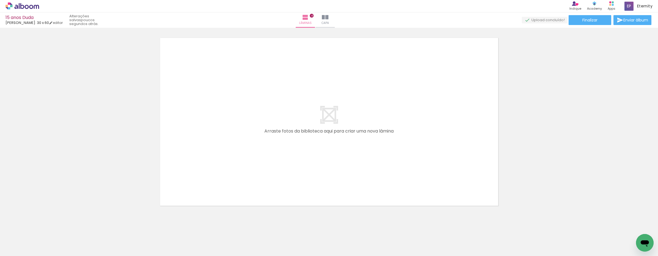
scroll to position [0, 1355]
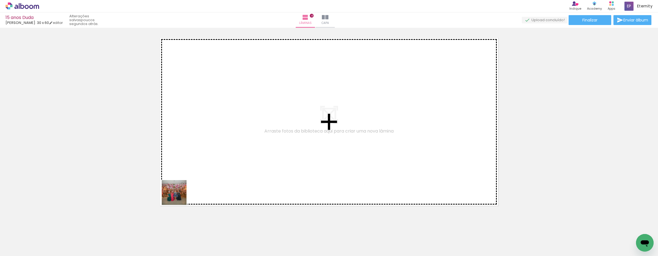
drag, startPoint x: 179, startPoint y: 245, endPoint x: 189, endPoint y: 211, distance: 35.1
click at [178, 186] on quentale-workspace at bounding box center [329, 128] width 658 height 256
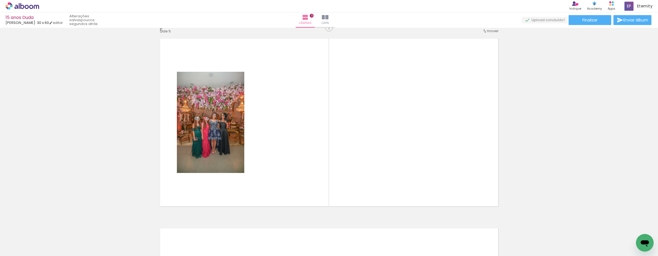
scroll to position [766, 0]
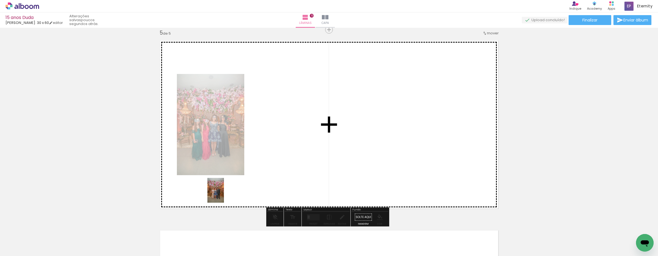
drag, startPoint x: 219, startPoint y: 248, endPoint x: 224, endPoint y: 195, distance: 53.6
click at [224, 194] on quentale-workspace at bounding box center [329, 128] width 658 height 256
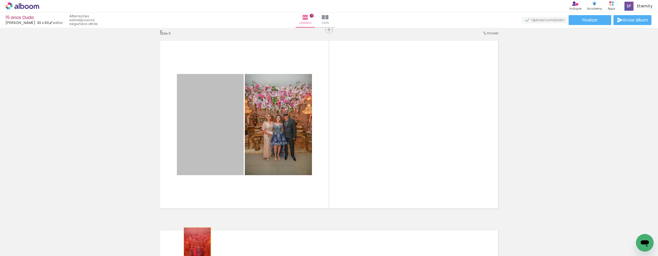
drag, startPoint x: 203, startPoint y: 144, endPoint x: 195, endPoint y: 248, distance: 104.0
click at [195, 248] on quentale-workspace at bounding box center [329, 128] width 658 height 256
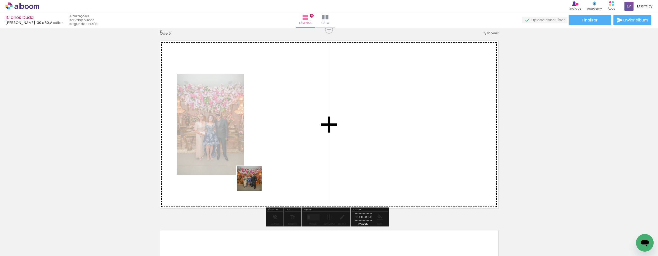
drag, startPoint x: 246, startPoint y: 242, endPoint x: 256, endPoint y: 167, distance: 75.8
click at [256, 167] on quentale-workspace at bounding box center [329, 128] width 658 height 256
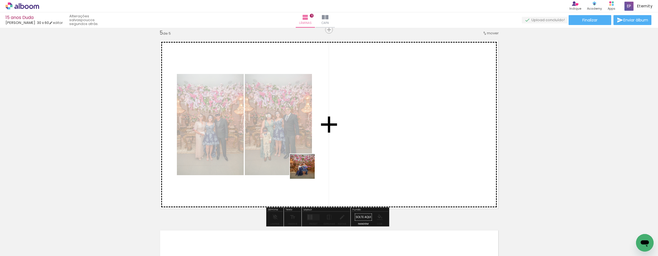
drag, startPoint x: 274, startPoint y: 239, endPoint x: 306, endPoint y: 170, distance: 75.7
click at [306, 170] on quentale-workspace at bounding box center [329, 128] width 658 height 256
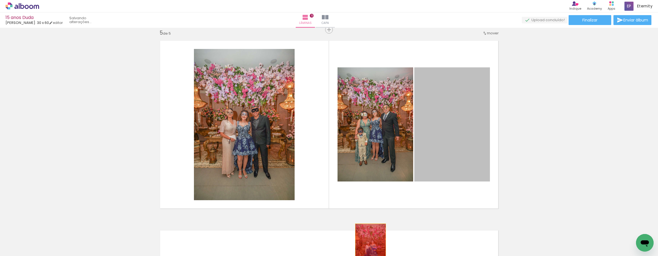
drag, startPoint x: 444, startPoint y: 143, endPoint x: 368, endPoint y: 247, distance: 128.5
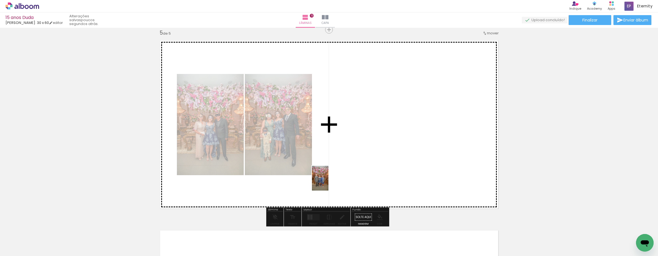
drag, startPoint x: 310, startPoint y: 242, endPoint x: 328, endPoint y: 182, distance: 62.8
click at [328, 182] on quentale-workspace at bounding box center [329, 128] width 658 height 256
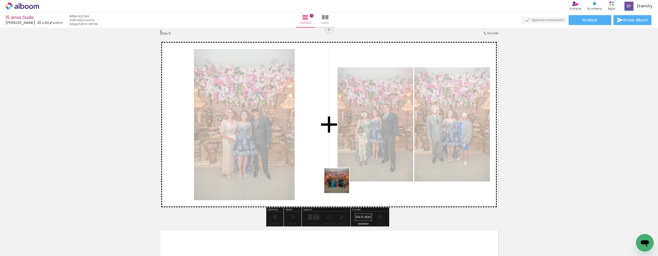
drag, startPoint x: 361, startPoint y: 241, endPoint x: 341, endPoint y: 184, distance: 60.2
click at [341, 184] on quentale-workspace at bounding box center [329, 128] width 658 height 256
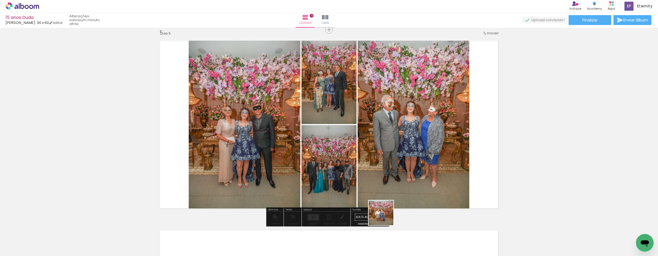
drag, startPoint x: 392, startPoint y: 238, endPoint x: 369, endPoint y: 179, distance: 63.4
click at [369, 179] on quentale-workspace at bounding box center [329, 128] width 658 height 256
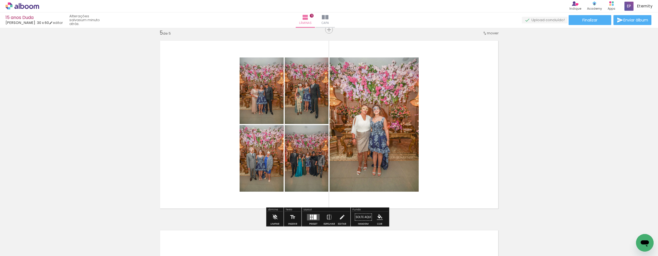
click at [316, 214] on quentale-layouter at bounding box center [313, 217] width 13 height 6
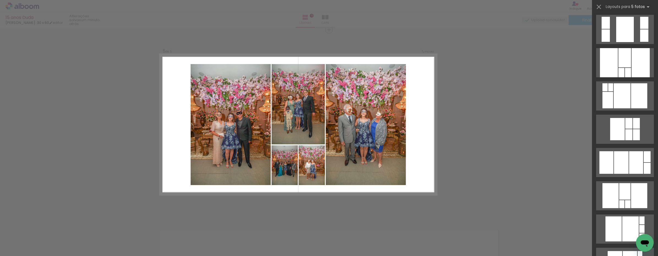
scroll to position [545, 0]
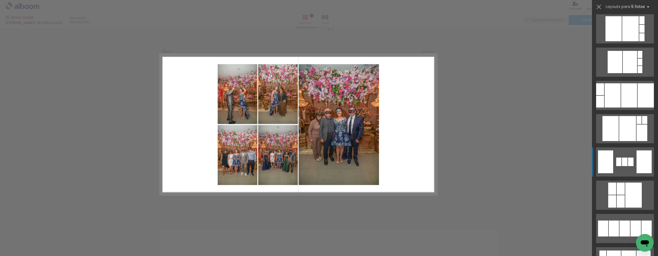
scroll to position [685, 0]
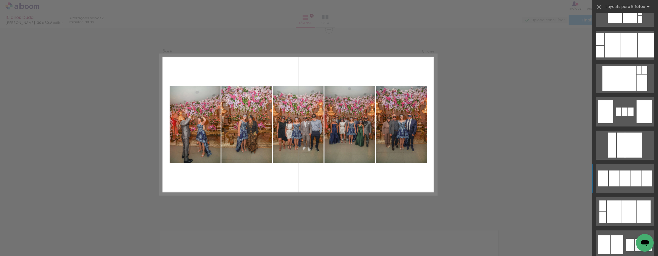
click at [627, 186] on div at bounding box center [625, 179] width 10 height 16
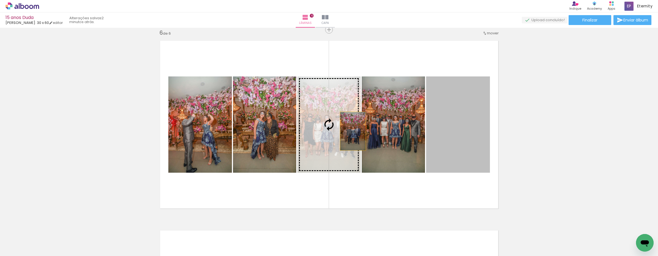
drag, startPoint x: 469, startPoint y: 140, endPoint x: 349, endPoint y: 132, distance: 120.5
click at [0, 0] on slot at bounding box center [0, 0] width 0 height 0
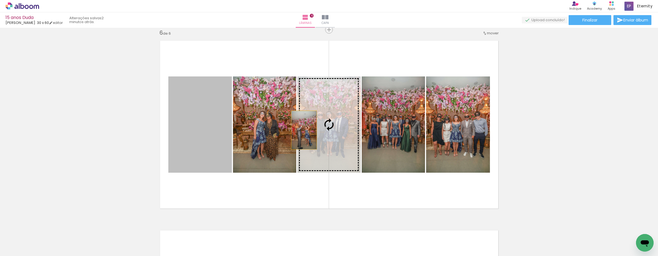
drag, startPoint x: 204, startPoint y: 130, endPoint x: 302, endPoint y: 130, distance: 97.4
click at [0, 0] on slot at bounding box center [0, 0] width 0 height 0
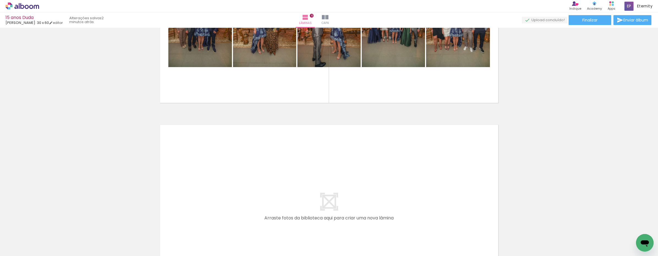
scroll to position [1069, 0]
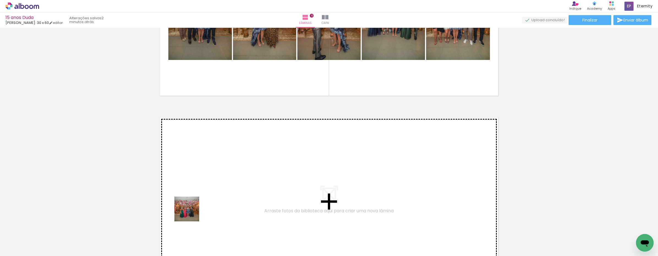
drag, startPoint x: 182, startPoint y: 235, endPoint x: 198, endPoint y: 190, distance: 48.6
click at [198, 190] on quentale-workspace at bounding box center [329, 128] width 658 height 256
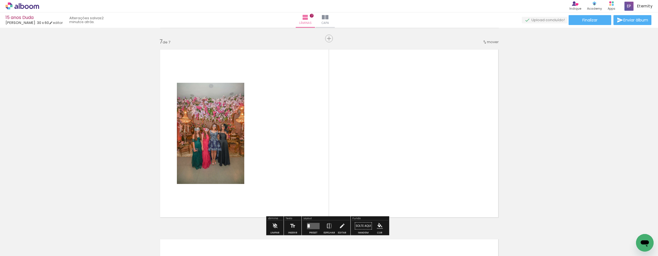
scroll to position [1146, 0]
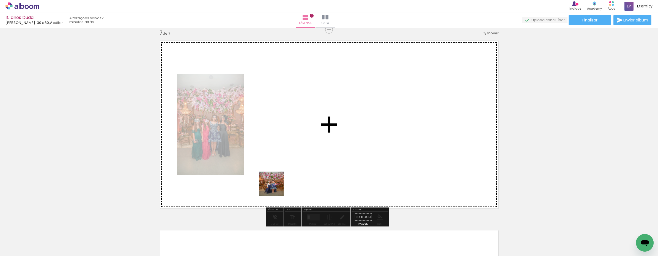
drag, startPoint x: 266, startPoint y: 235, endPoint x: 275, endPoint y: 188, distance: 48.5
click at [275, 188] on quentale-workspace at bounding box center [329, 128] width 658 height 256
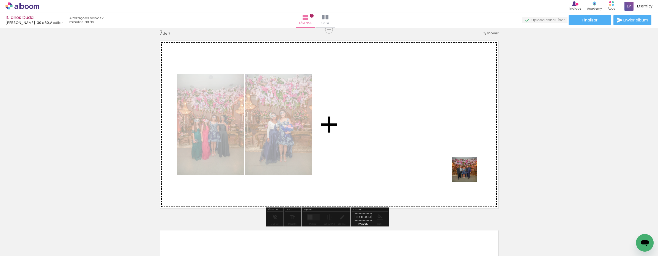
drag, startPoint x: 552, startPoint y: 242, endPoint x: 467, endPoint y: 172, distance: 110.4
click at [467, 172] on quentale-workspace at bounding box center [329, 128] width 658 height 256
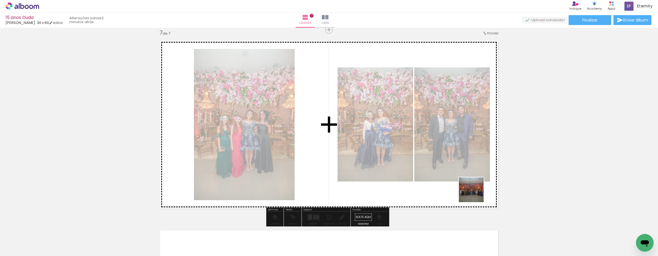
drag, startPoint x: 578, startPoint y: 237, endPoint x: 475, endPoint y: 194, distance: 111.2
click at [475, 194] on quentale-workspace at bounding box center [329, 128] width 658 height 256
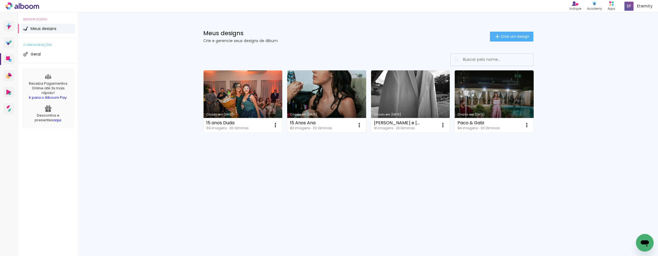
click at [335, 96] on link "Criado em [DATE]" at bounding box center [326, 101] width 79 height 62
